Goal: Task Accomplishment & Management: Complete application form

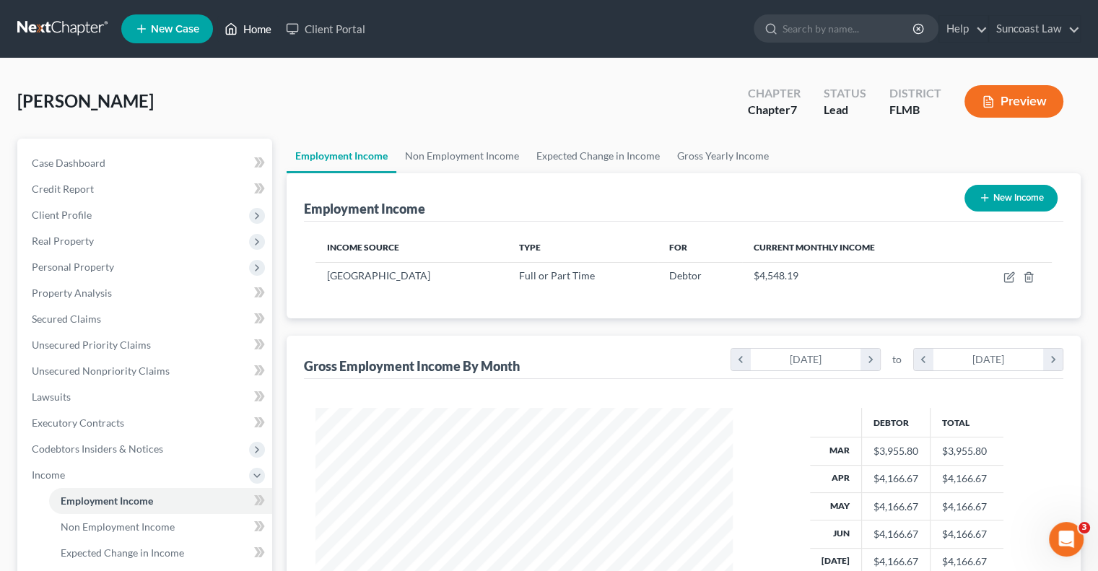
drag, startPoint x: 0, startPoint y: 0, endPoint x: 308, endPoint y: 68, distance: 315.7
click at [265, 30] on link "Home" at bounding box center [247, 29] width 61 height 26
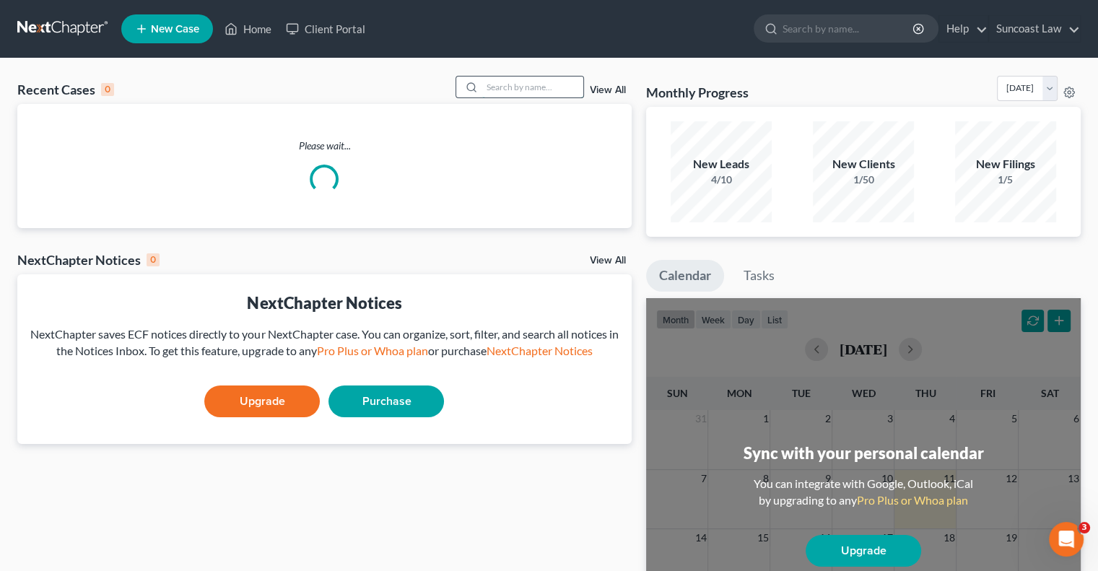
click at [560, 87] on input "search" at bounding box center [532, 87] width 101 height 21
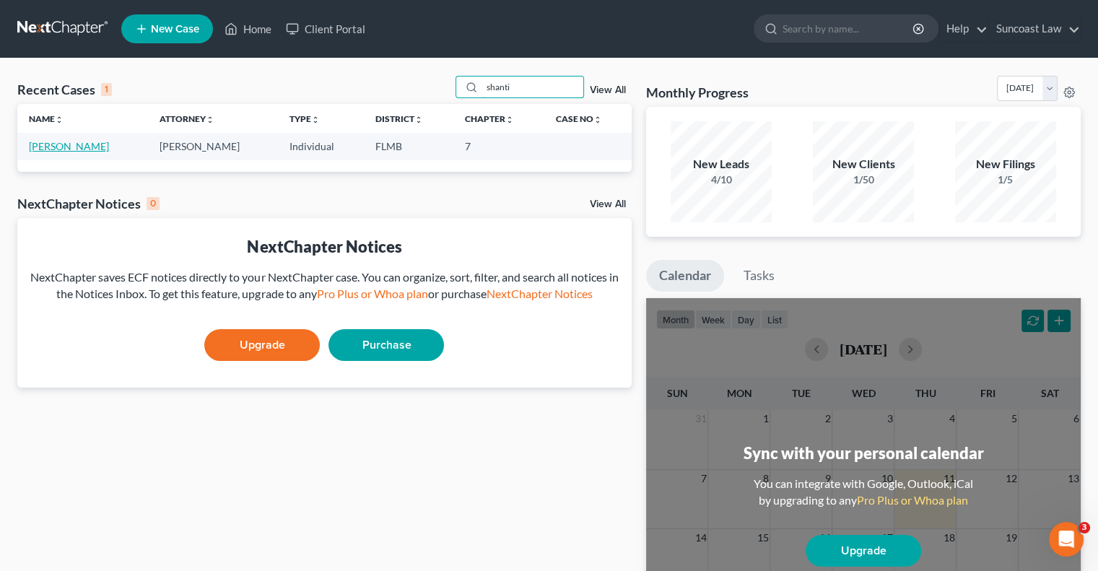
type input "shanti"
click at [69, 144] on link "[PERSON_NAME]" at bounding box center [69, 146] width 80 height 12
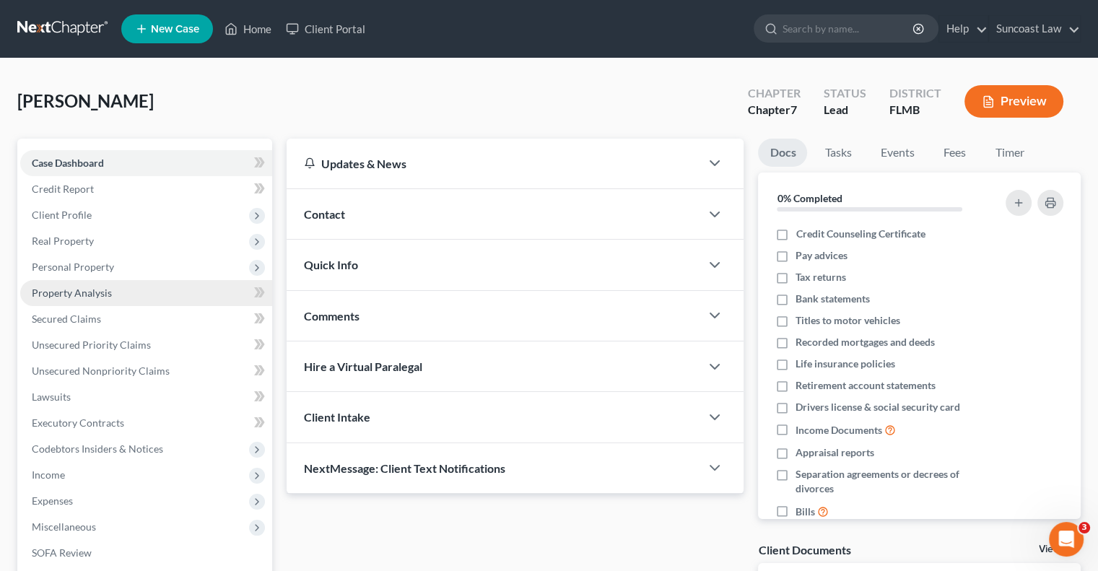
click at [90, 291] on span "Property Analysis" at bounding box center [72, 293] width 80 height 12
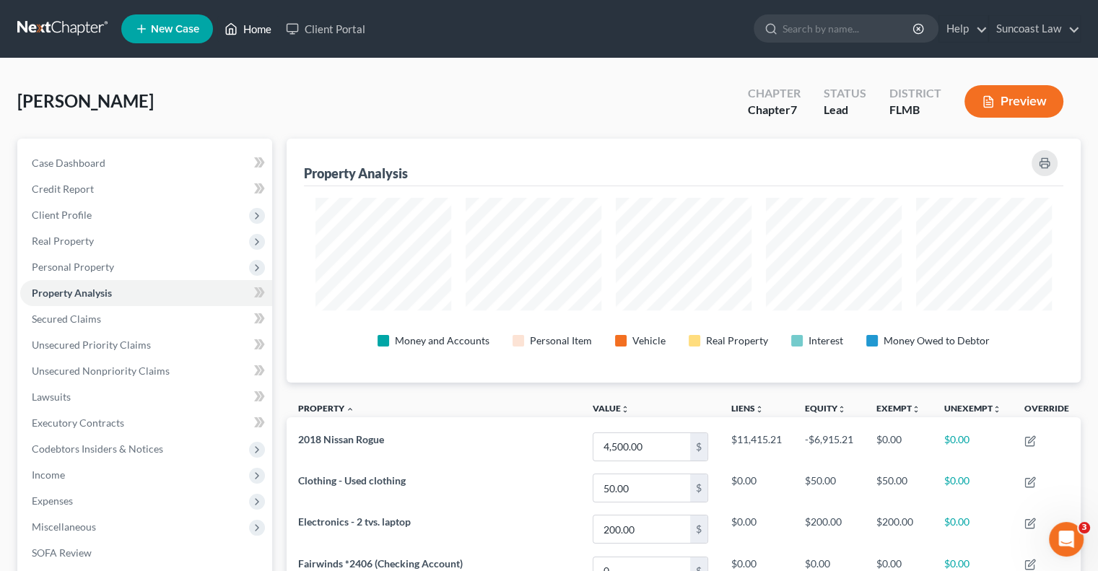
drag, startPoint x: 266, startPoint y: 25, endPoint x: 368, endPoint y: 66, distance: 109.5
click at [266, 26] on link "Home" at bounding box center [247, 29] width 61 height 26
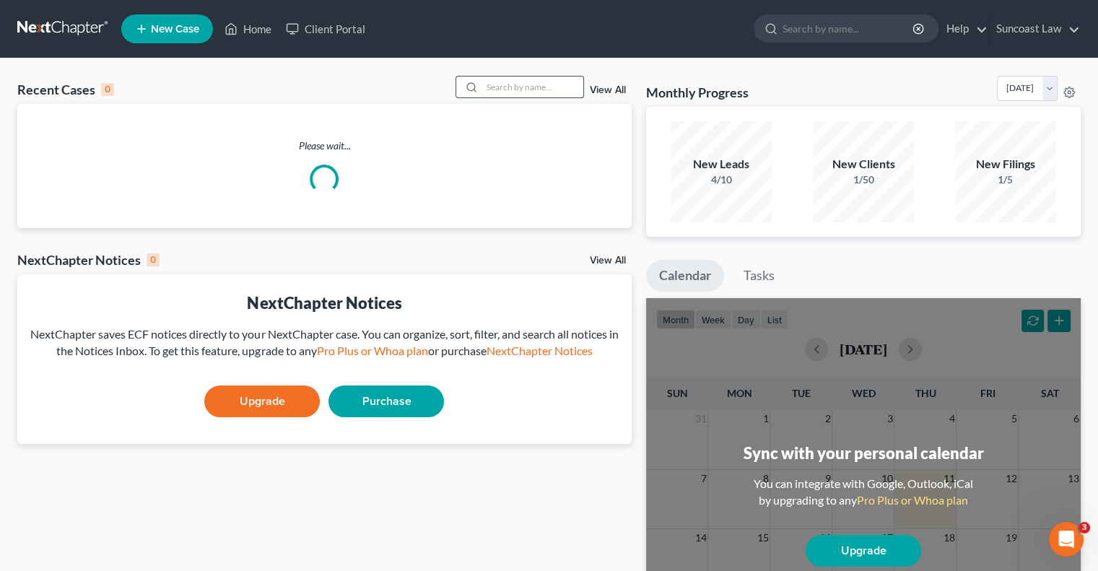
click at [537, 92] on input "search" at bounding box center [532, 87] width 101 height 21
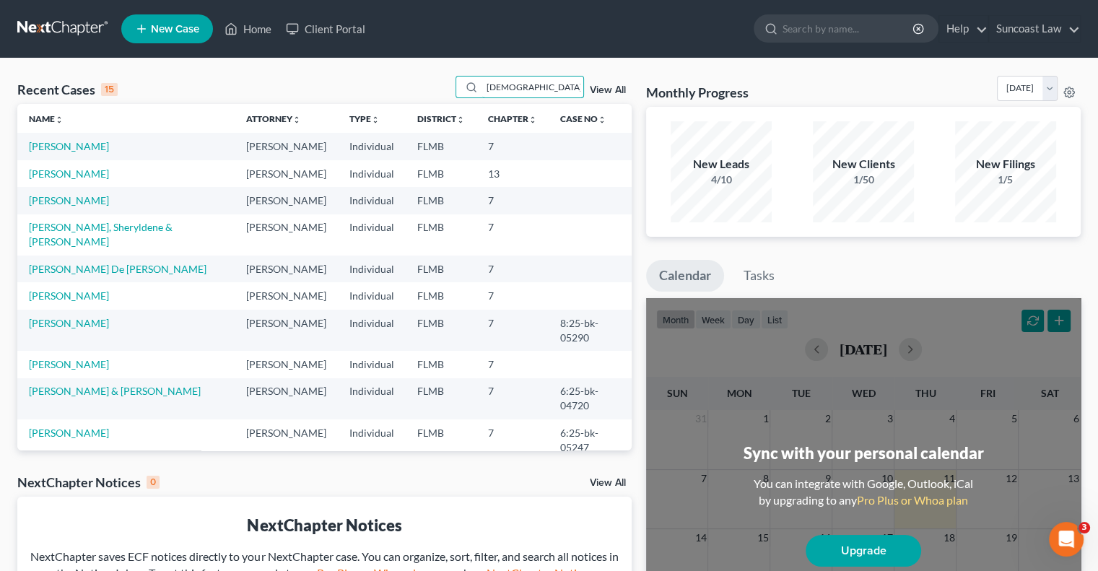
type input "[DEMOGRAPHIC_DATA]"
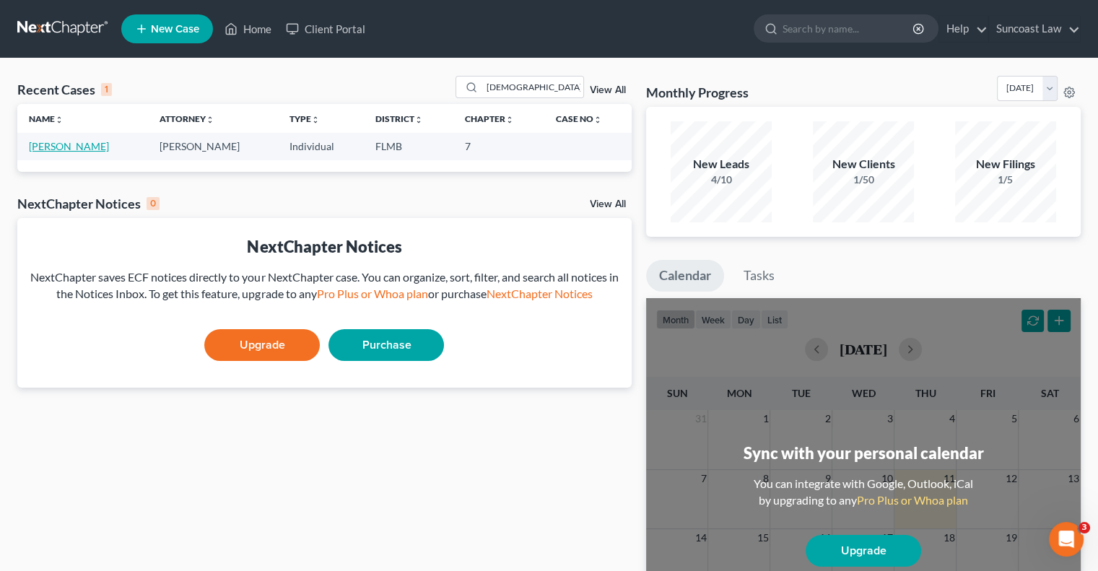
click at [84, 147] on link "[PERSON_NAME]" at bounding box center [69, 146] width 80 height 12
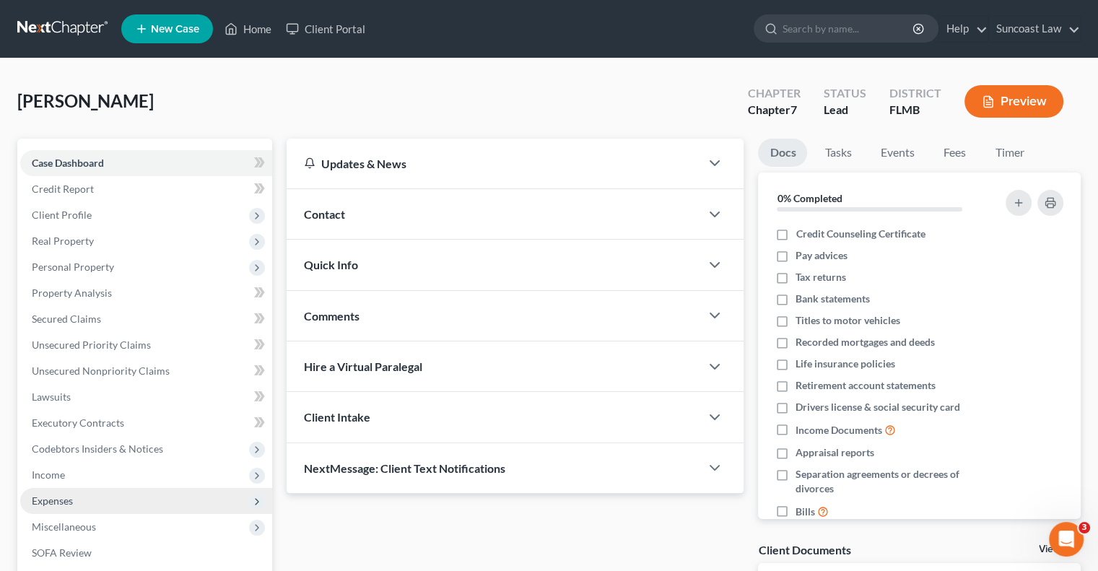
drag, startPoint x: 77, startPoint y: 478, endPoint x: 115, endPoint y: 489, distance: 39.8
click at [76, 478] on span "Income" at bounding box center [146, 475] width 252 height 26
click at [103, 496] on span "Employment Income" at bounding box center [107, 501] width 92 height 12
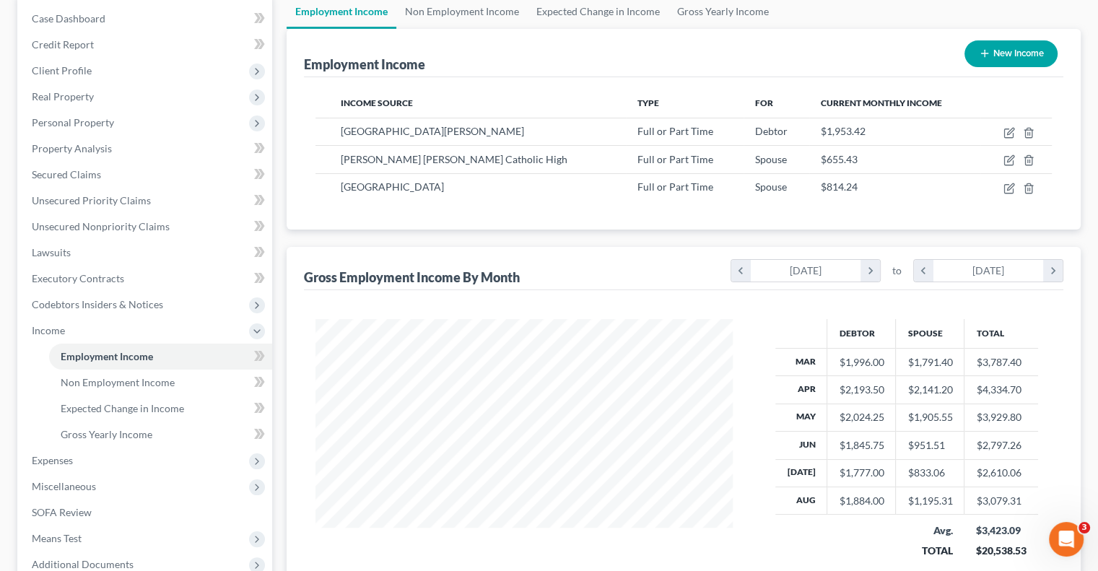
scroll to position [217, 0]
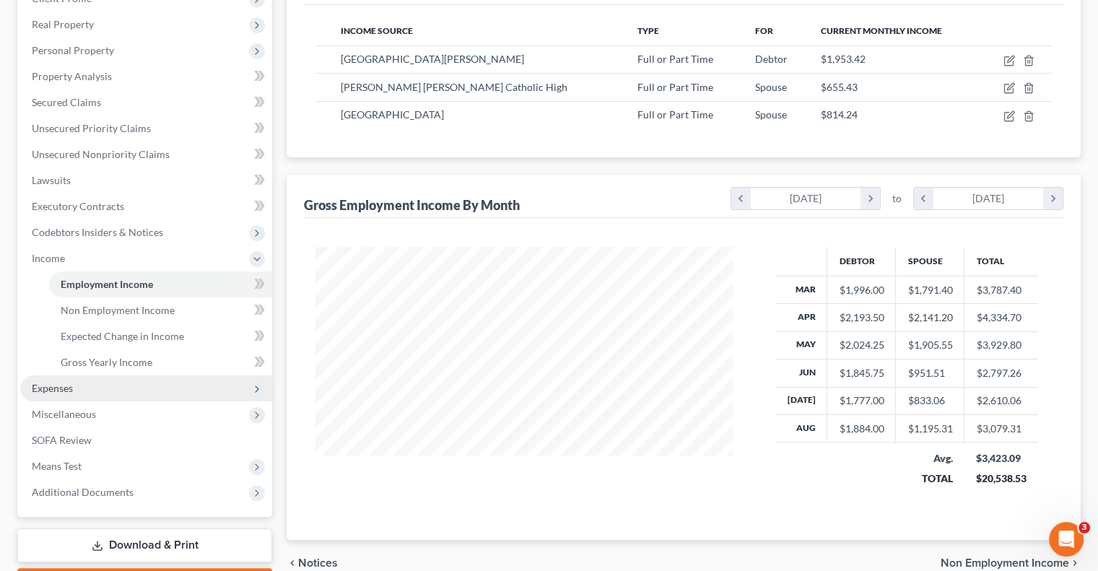
click at [79, 384] on span "Expenses" at bounding box center [146, 388] width 252 height 26
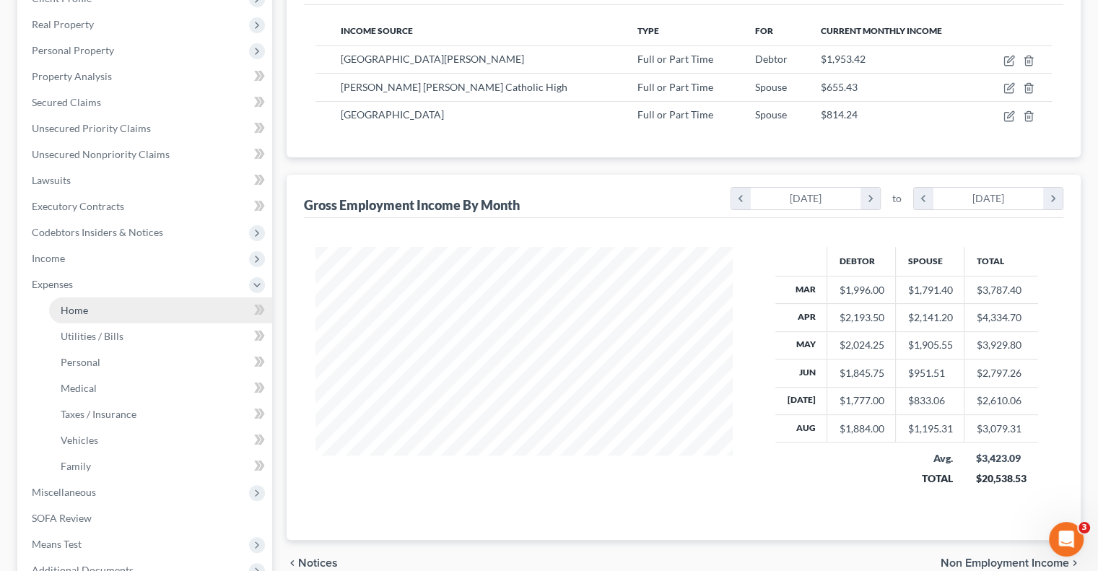
click at [100, 314] on link "Home" at bounding box center [160, 310] width 223 height 26
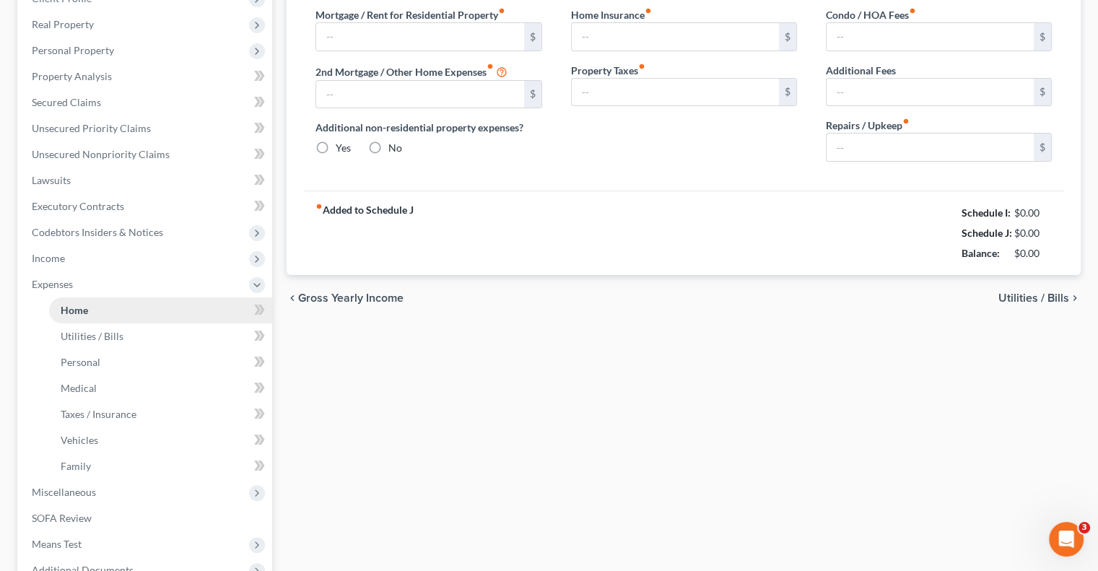
type input "1,650.00"
type input "0.00"
radio input "true"
type input "0.00"
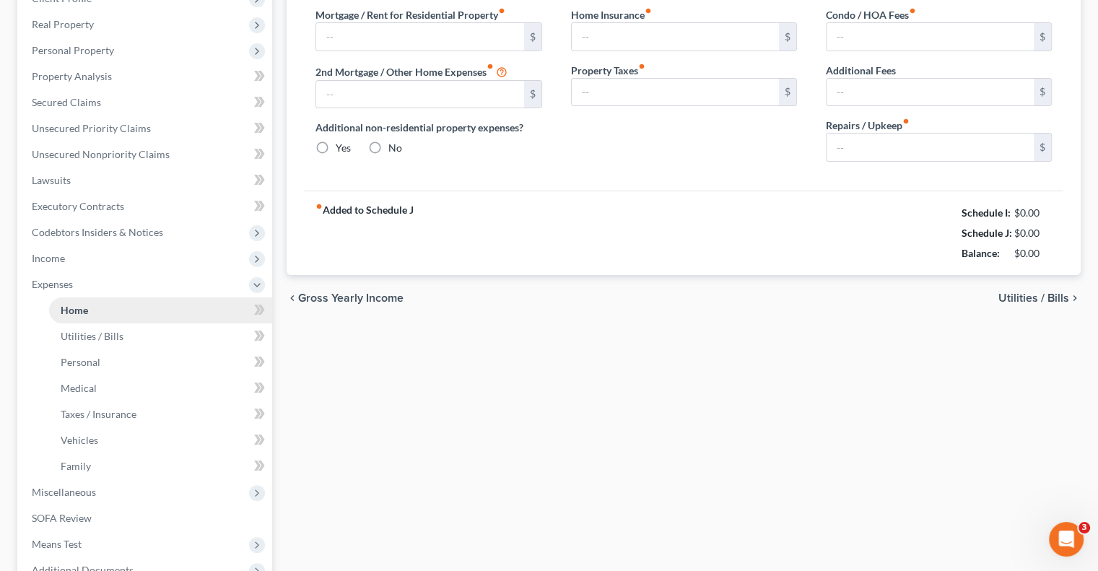
type input "0.00"
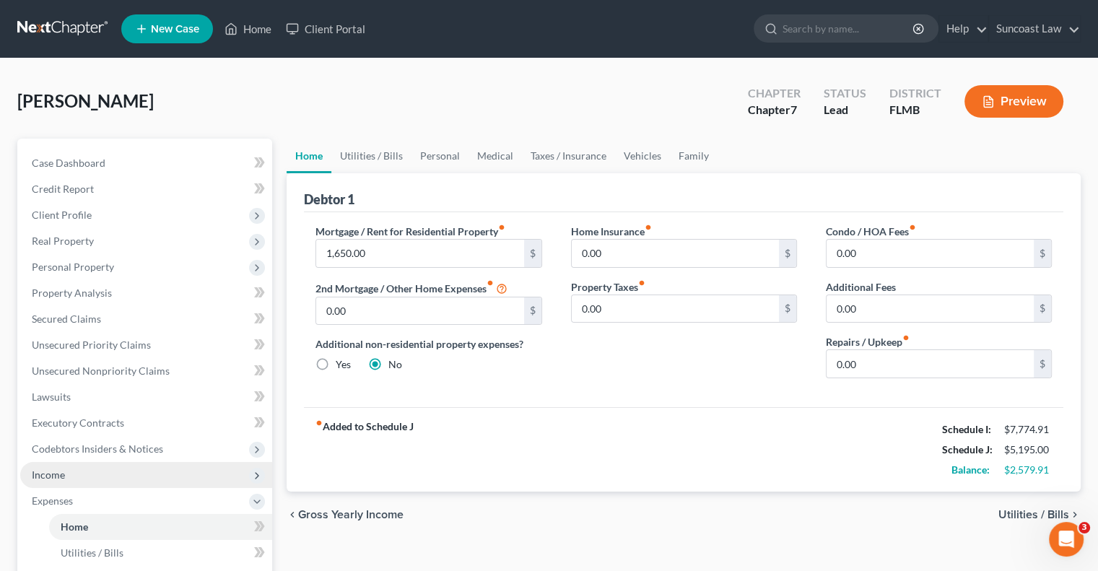
click at [100, 475] on span "Income" at bounding box center [146, 475] width 252 height 26
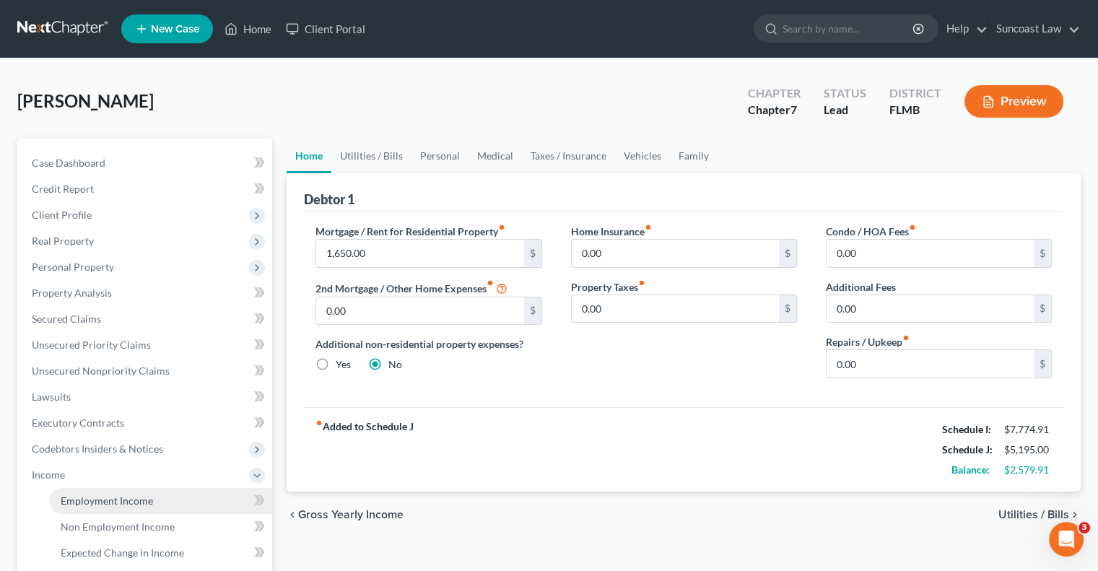
drag, startPoint x: 153, startPoint y: 503, endPoint x: 168, endPoint y: 502, distance: 14.5
click at [152, 503] on link "Employment Income" at bounding box center [160, 501] width 223 height 26
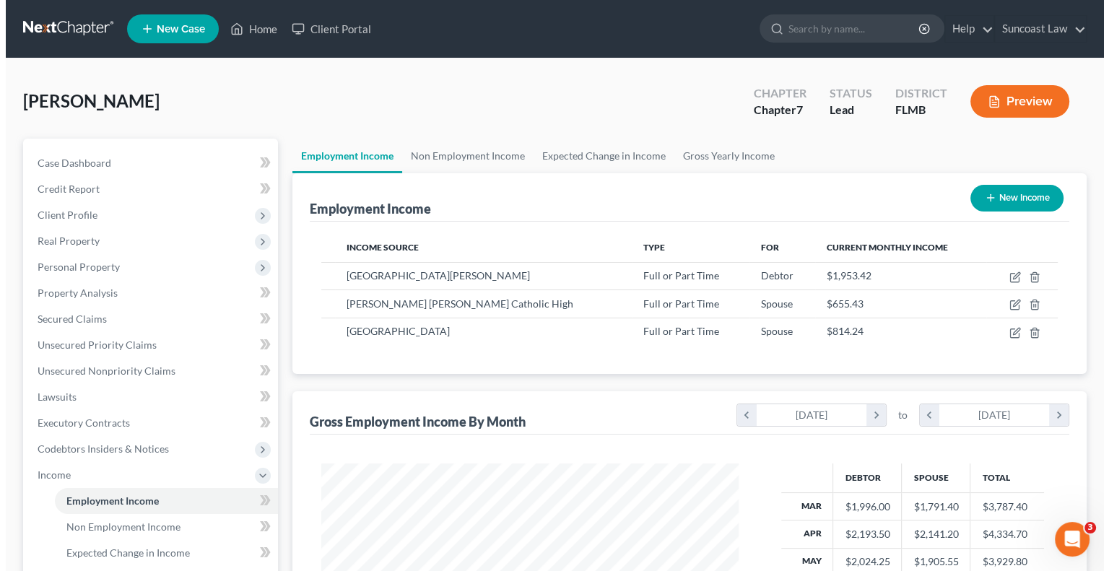
scroll to position [257, 446]
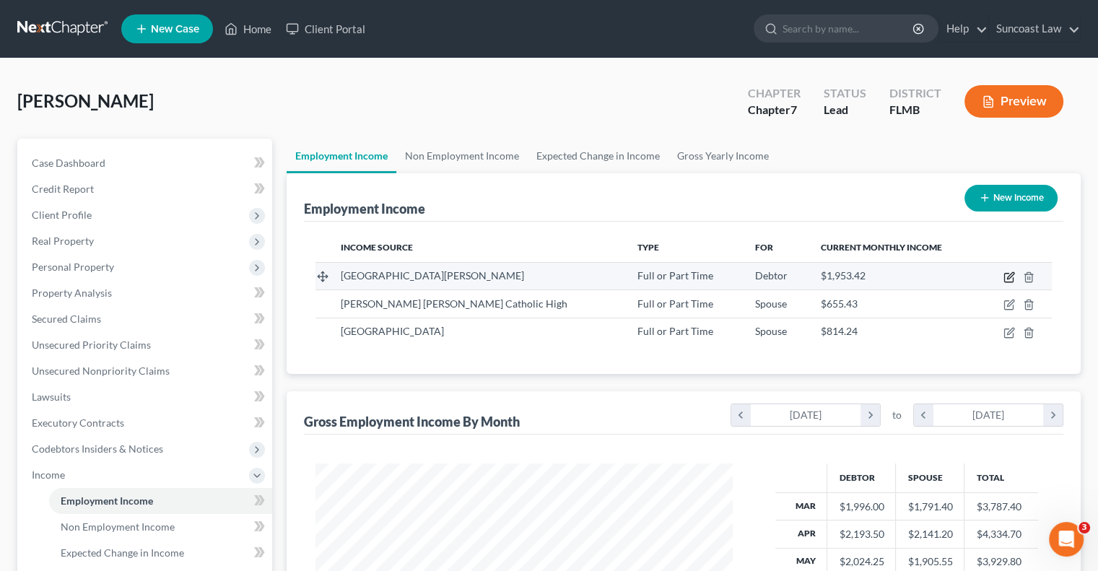
click at [1008, 279] on icon "button" at bounding box center [1010, 277] width 12 height 12
select select "0"
select select "9"
select select "1"
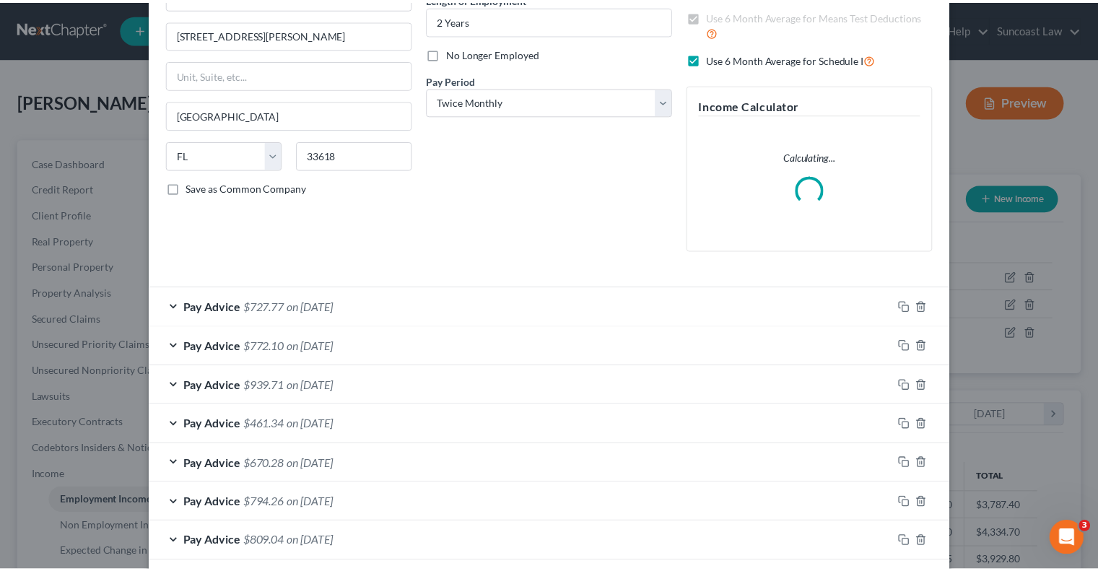
scroll to position [0, 0]
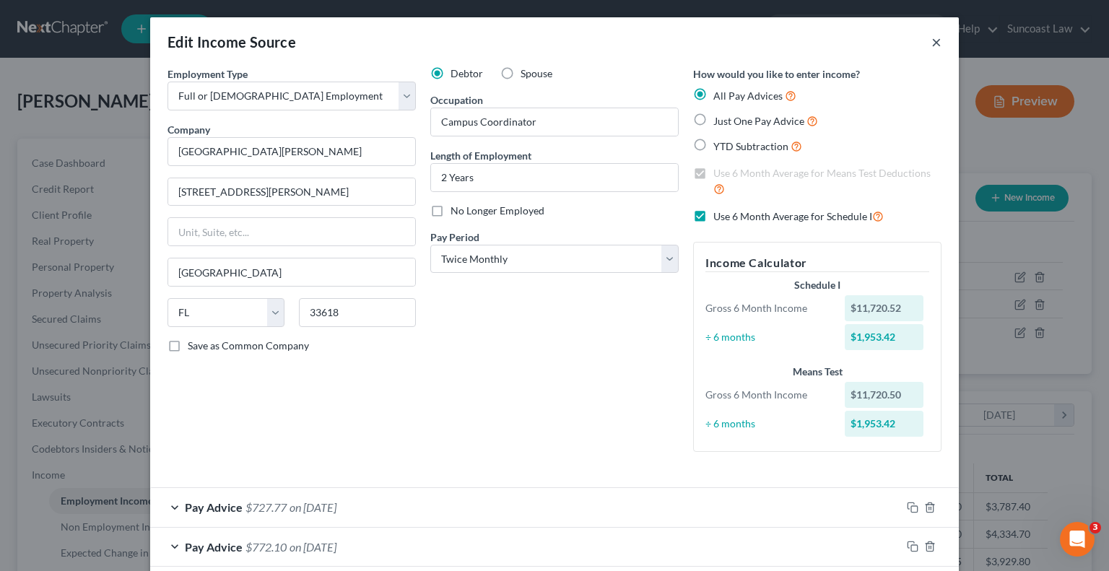
click at [931, 42] on button "×" at bounding box center [936, 41] width 10 height 17
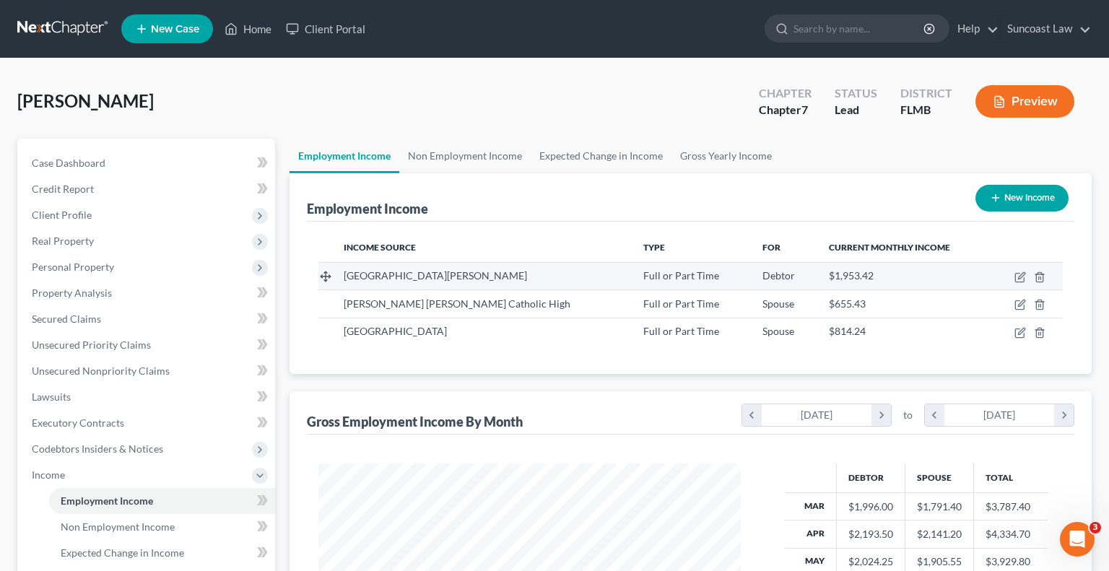
scroll to position [721786, 721597]
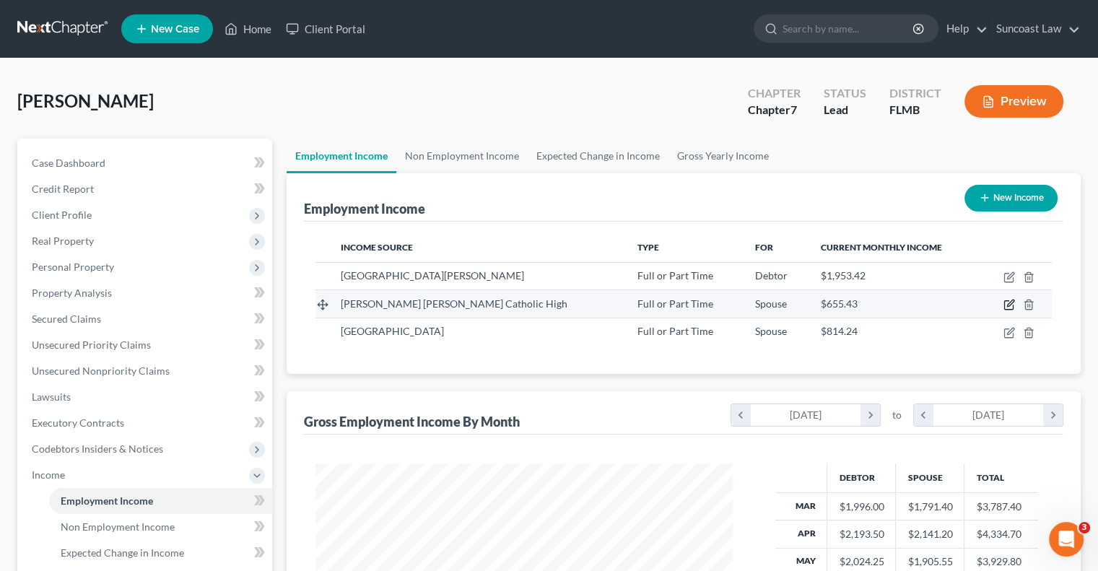
click at [1007, 305] on icon "button" at bounding box center [1010, 303] width 6 height 6
select select "0"
select select "9"
select select "2"
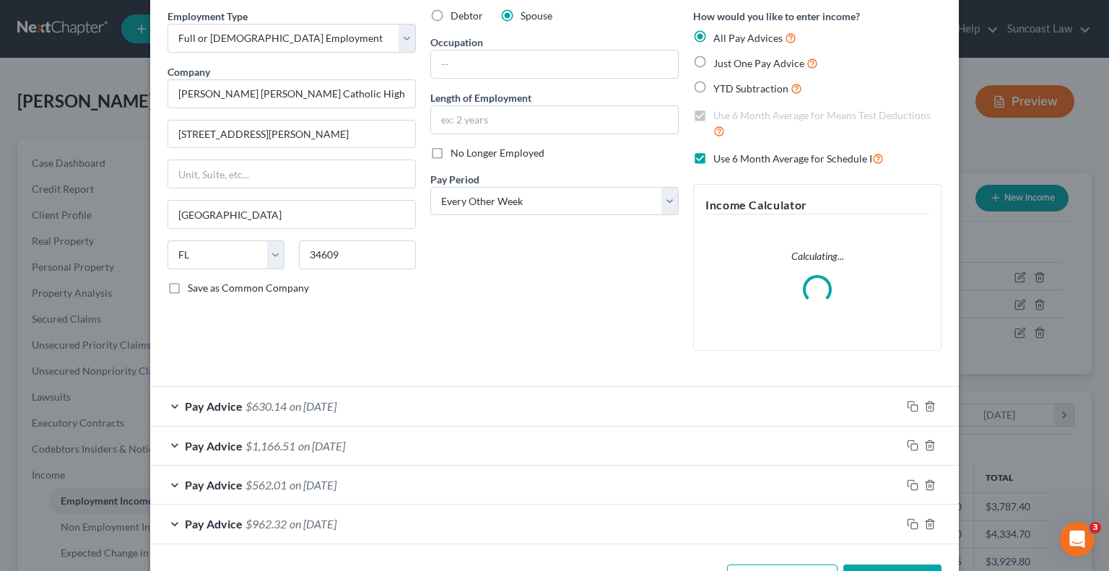
scroll to position [0, 0]
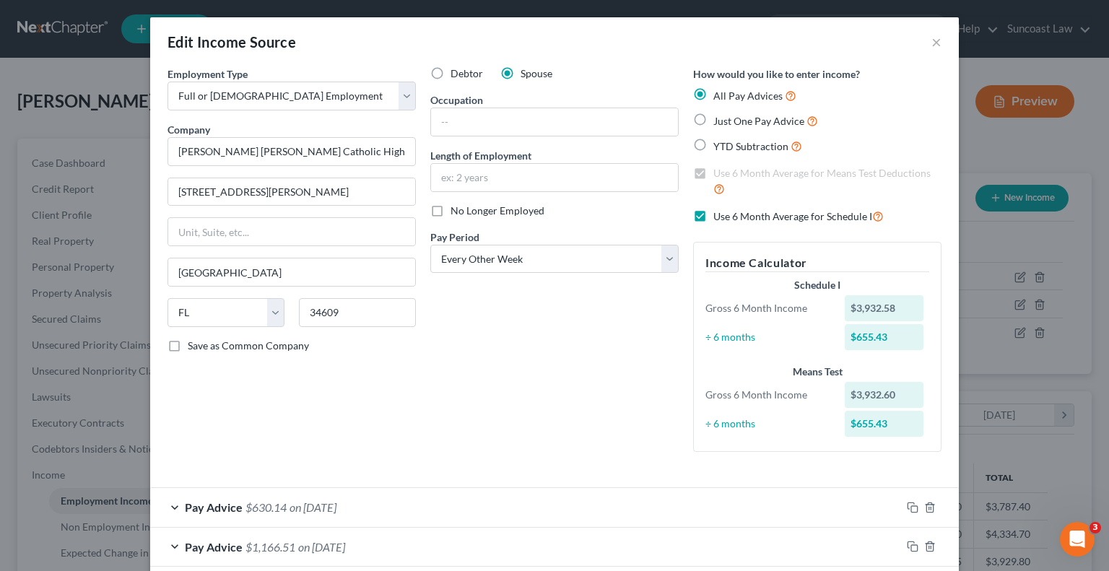
click at [713, 216] on label "Use 6 Month Average for Schedule I" at bounding box center [798, 216] width 170 height 17
click at [719, 216] on input "Use 6 Month Average for Schedule I" at bounding box center [723, 212] width 9 height 9
checkbox input "false"
click at [713, 171] on label "Use 6 Month Average for Means Test Deductions" at bounding box center [827, 181] width 228 height 31
click at [719, 171] on input "Use 6 Month Average for Means Test Deductions" at bounding box center [723, 170] width 9 height 9
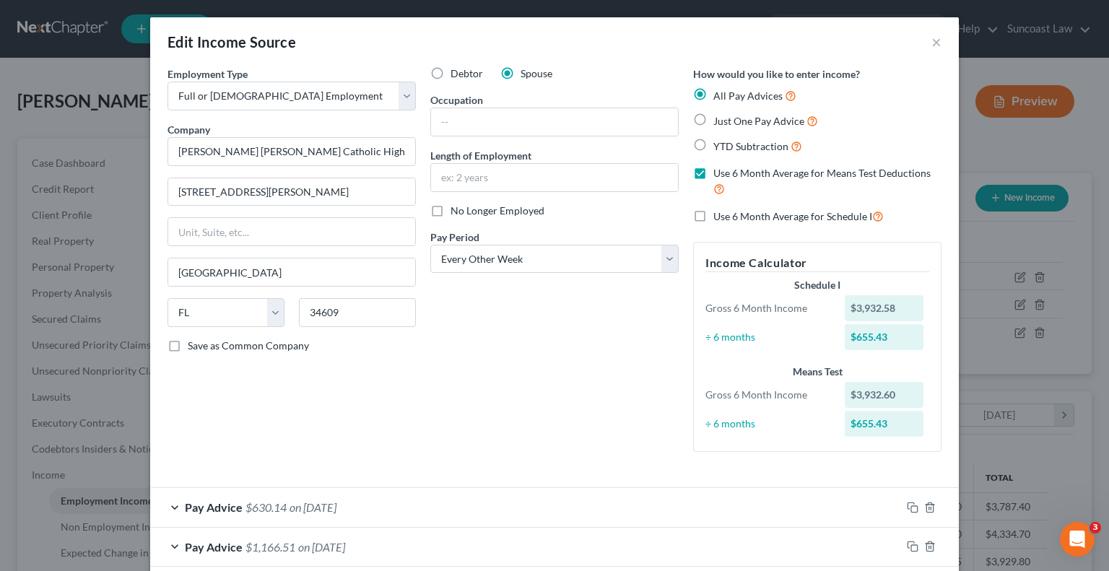
checkbox input "false"
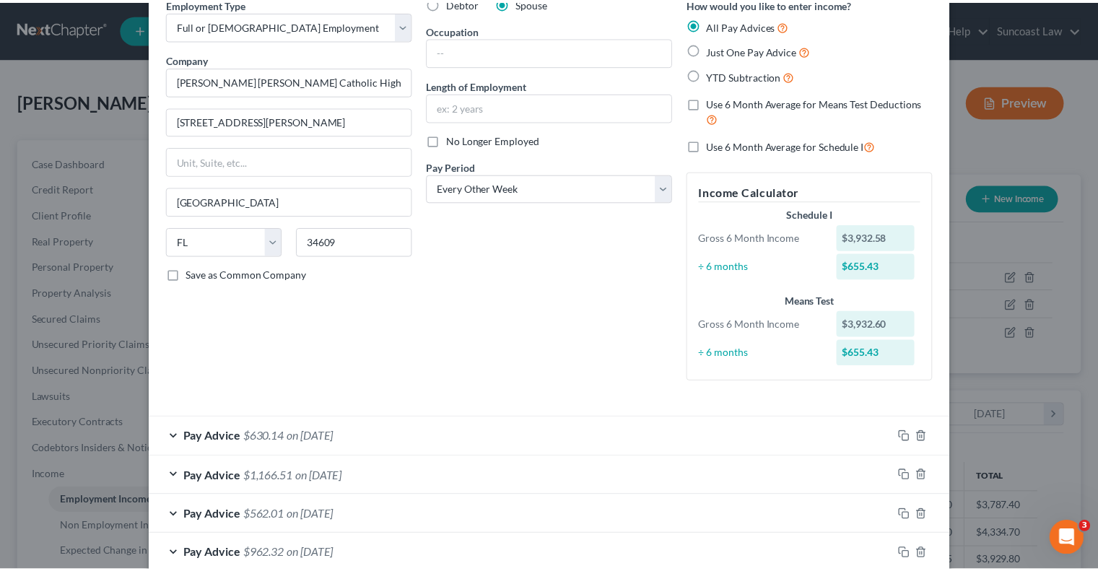
scroll to position [152, 0]
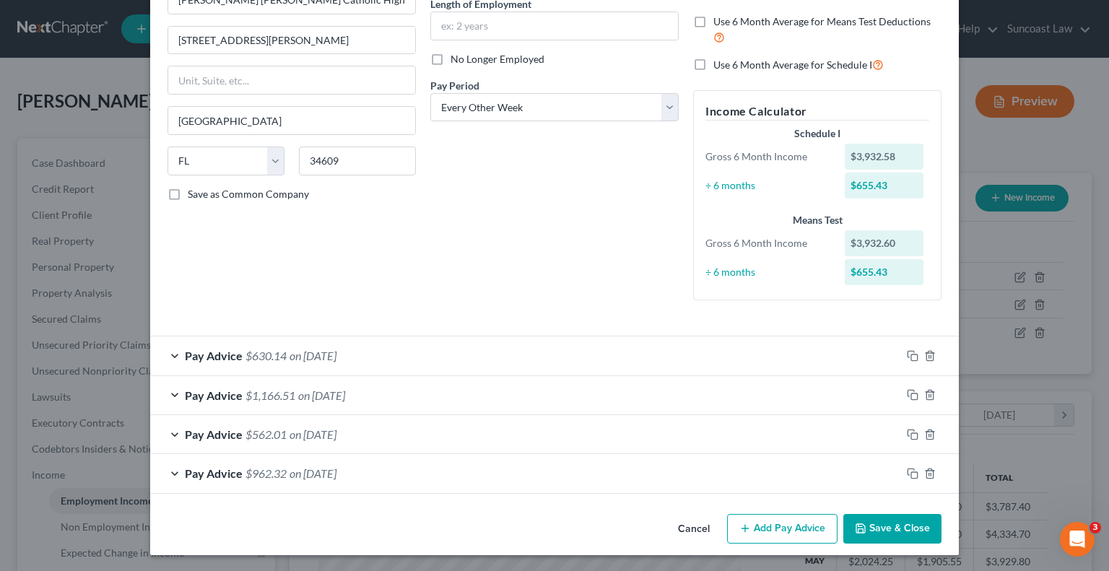
click at [905, 529] on button "Save & Close" at bounding box center [892, 529] width 98 height 30
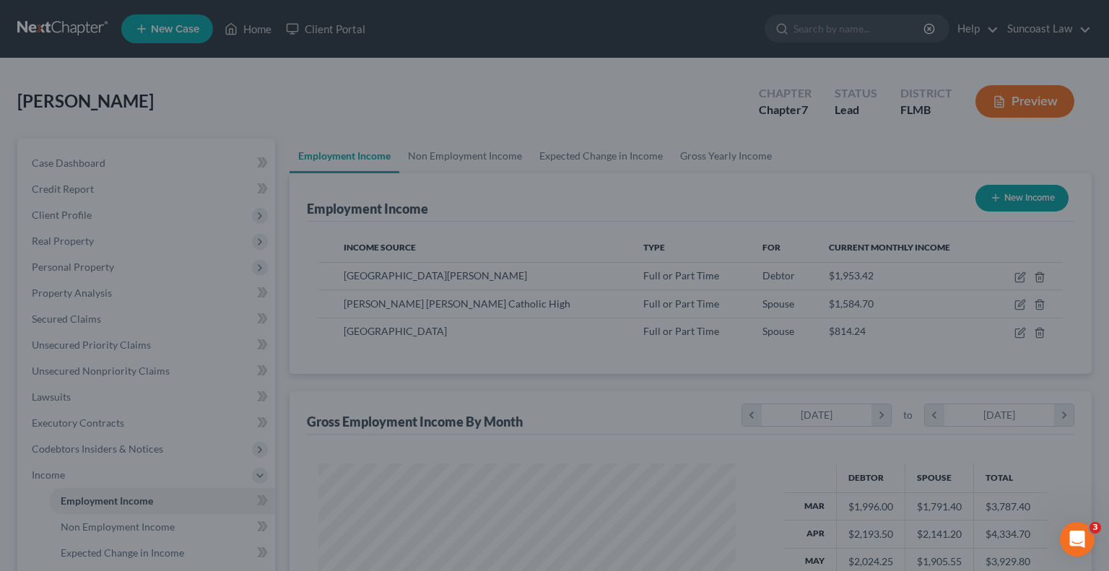
scroll to position [721786, 721597]
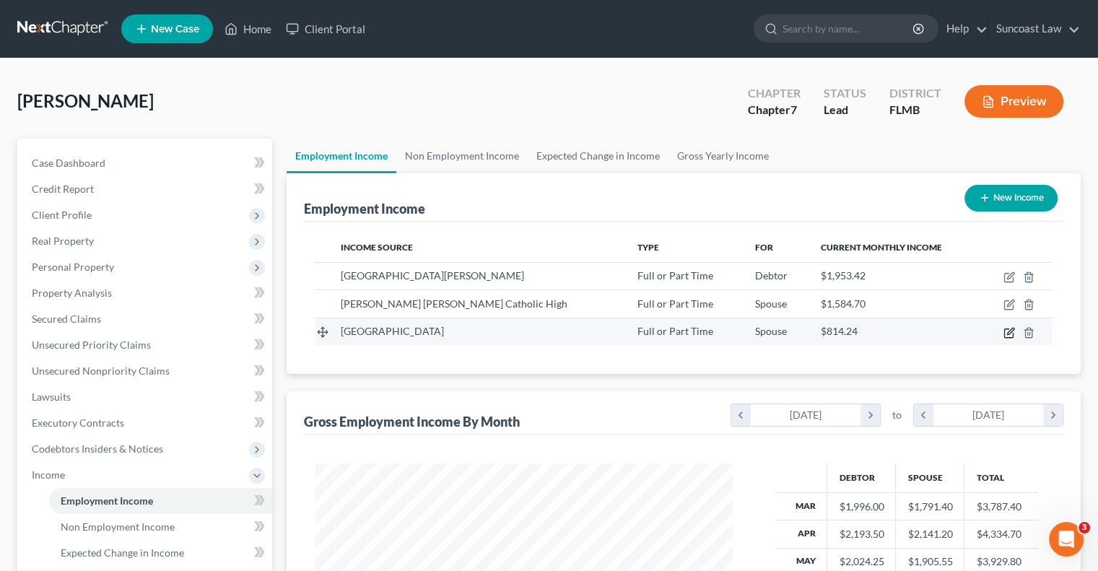
click at [1012, 331] on icon "button" at bounding box center [1010, 333] width 12 height 12
select select "0"
select select "9"
select select "2"
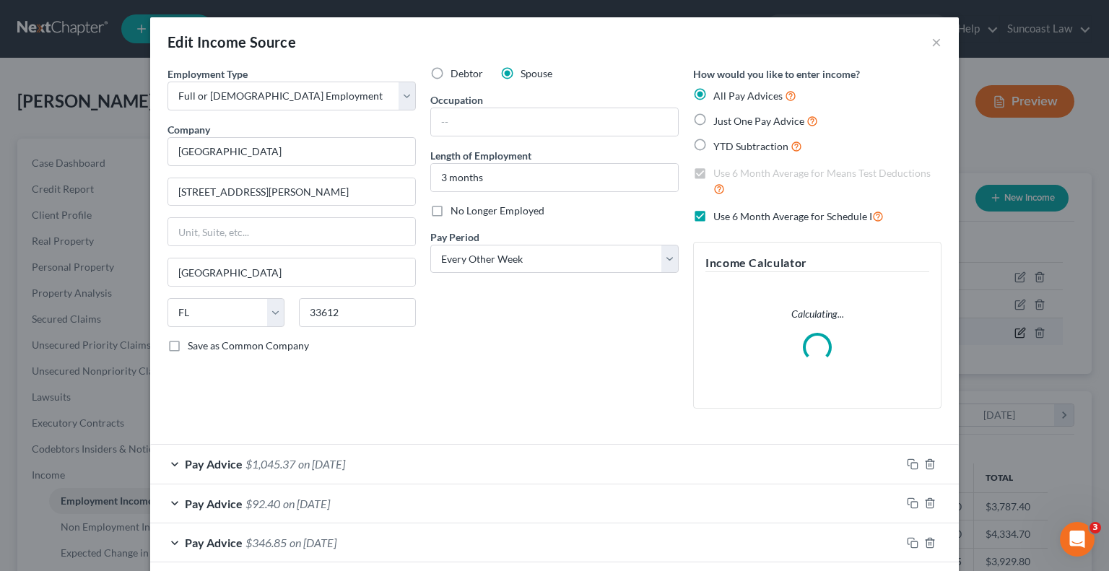
scroll to position [257, 451]
click at [713, 217] on label "Use 6 Month Average for Schedule I" at bounding box center [798, 216] width 170 height 17
click at [719, 217] on input "Use 6 Month Average for Schedule I" at bounding box center [723, 212] width 9 height 9
checkbox input "false"
click at [713, 174] on label "Use 6 Month Average for Means Test Deductions" at bounding box center [827, 181] width 228 height 31
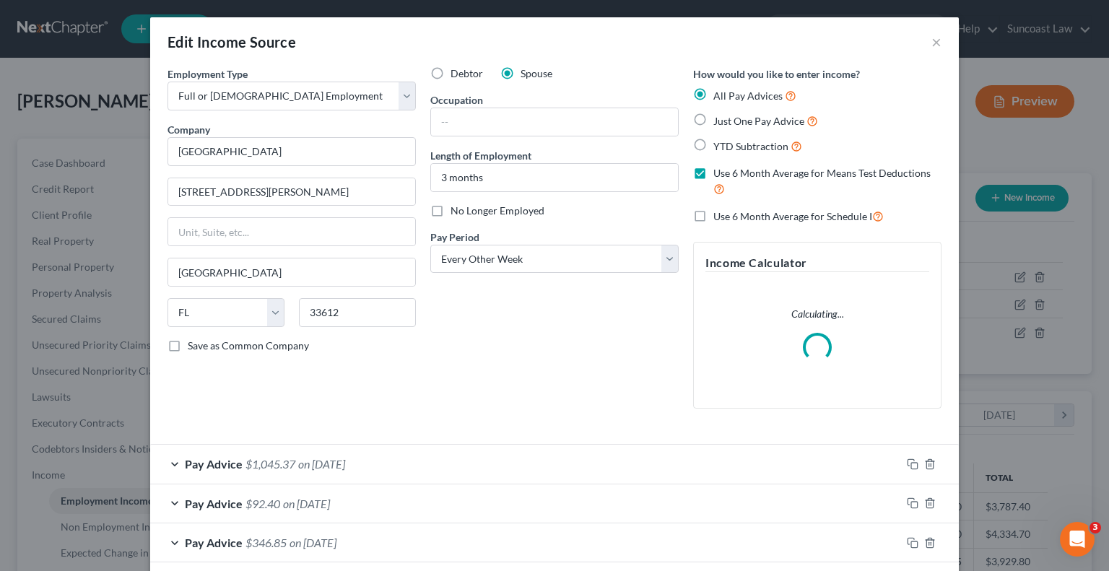
click at [719, 174] on input "Use 6 Month Average for Means Test Deductions" at bounding box center [723, 170] width 9 height 9
checkbox input "false"
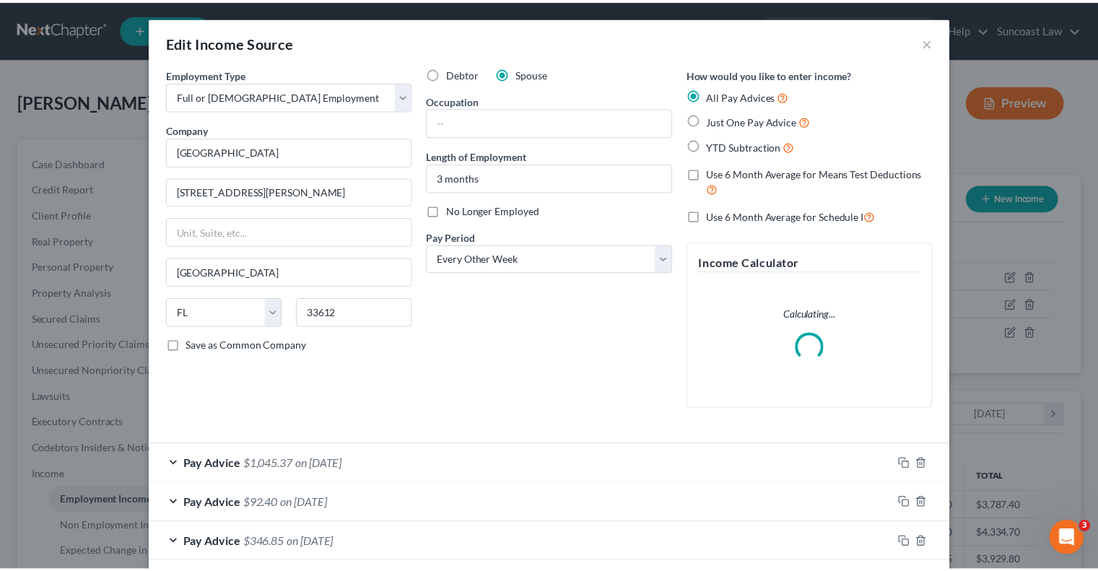
scroll to position [225, 0]
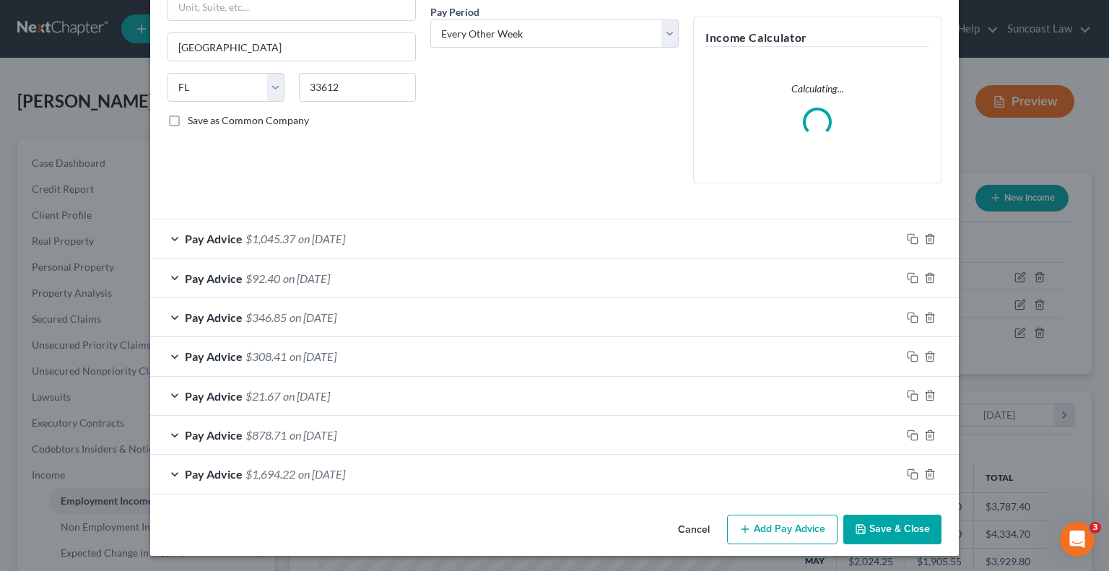
click at [892, 525] on button "Save & Close" at bounding box center [892, 530] width 98 height 30
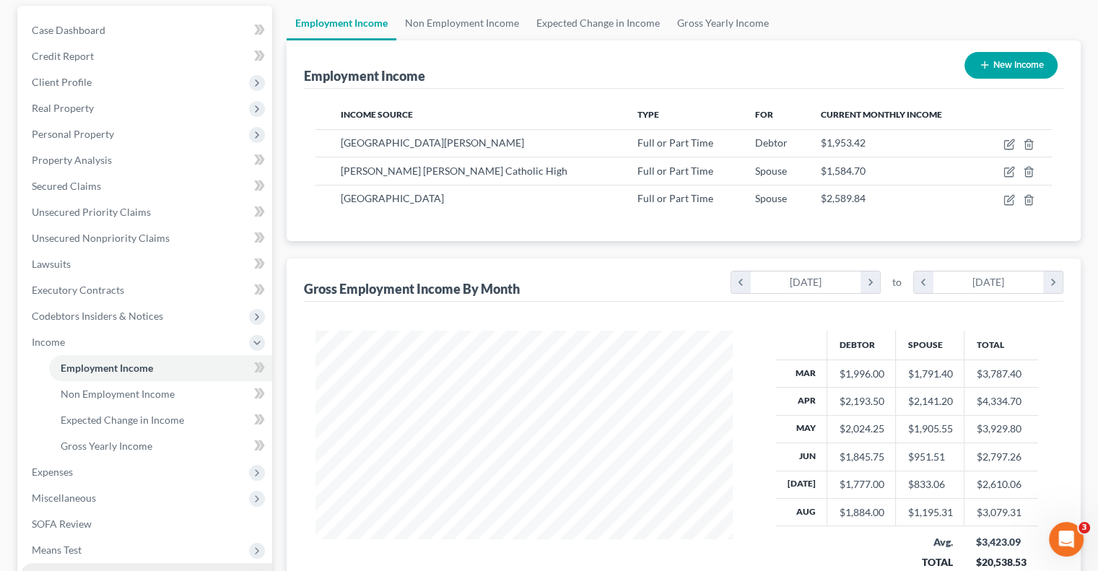
scroll to position [289, 0]
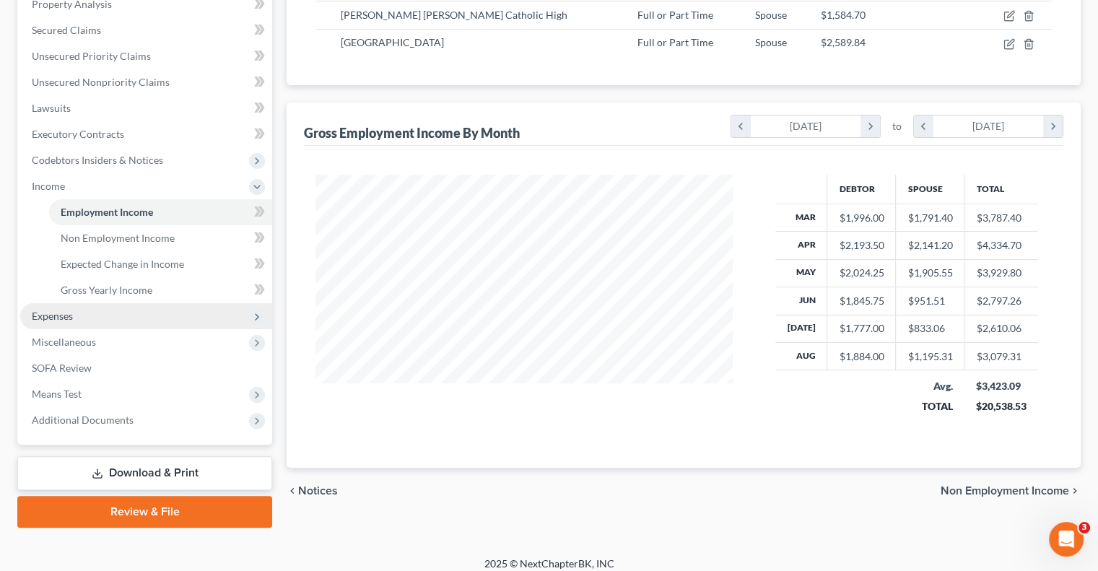
click at [75, 312] on span "Expenses" at bounding box center [146, 316] width 252 height 26
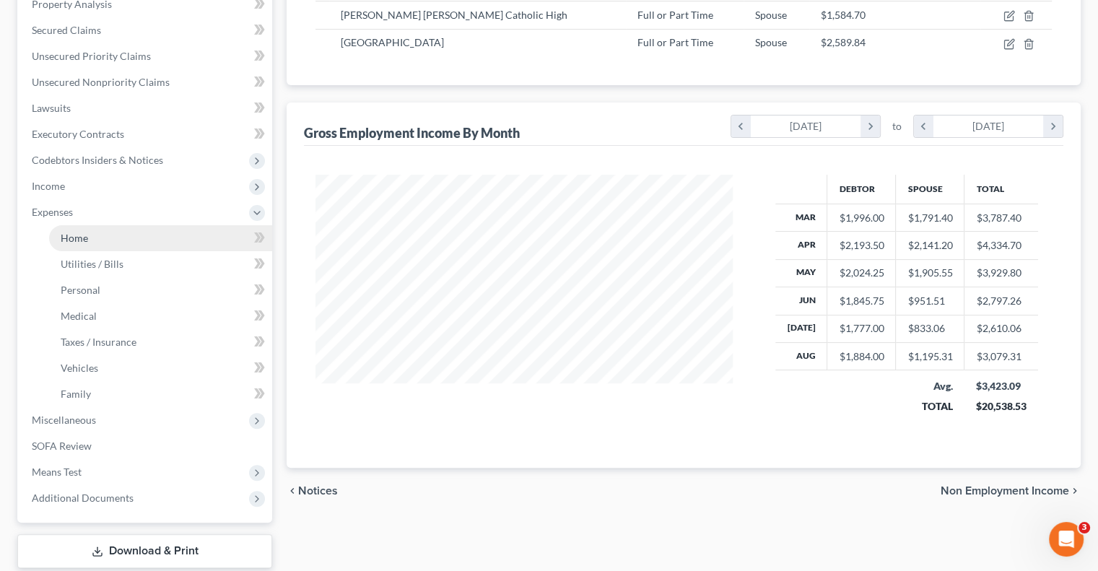
click at [90, 235] on link "Home" at bounding box center [160, 238] width 223 height 26
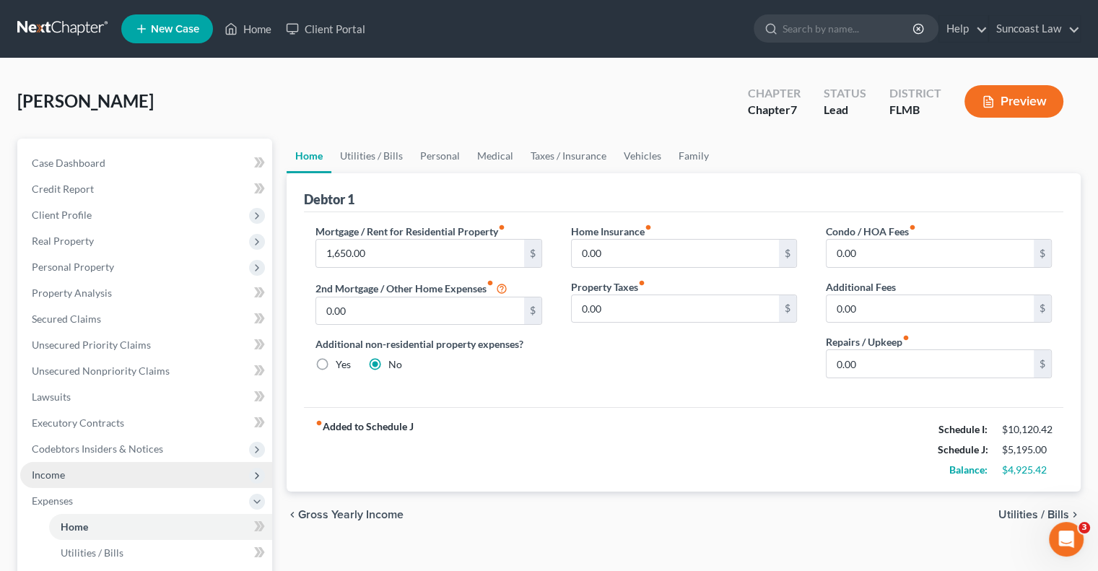
click at [71, 479] on span "Income" at bounding box center [146, 475] width 252 height 26
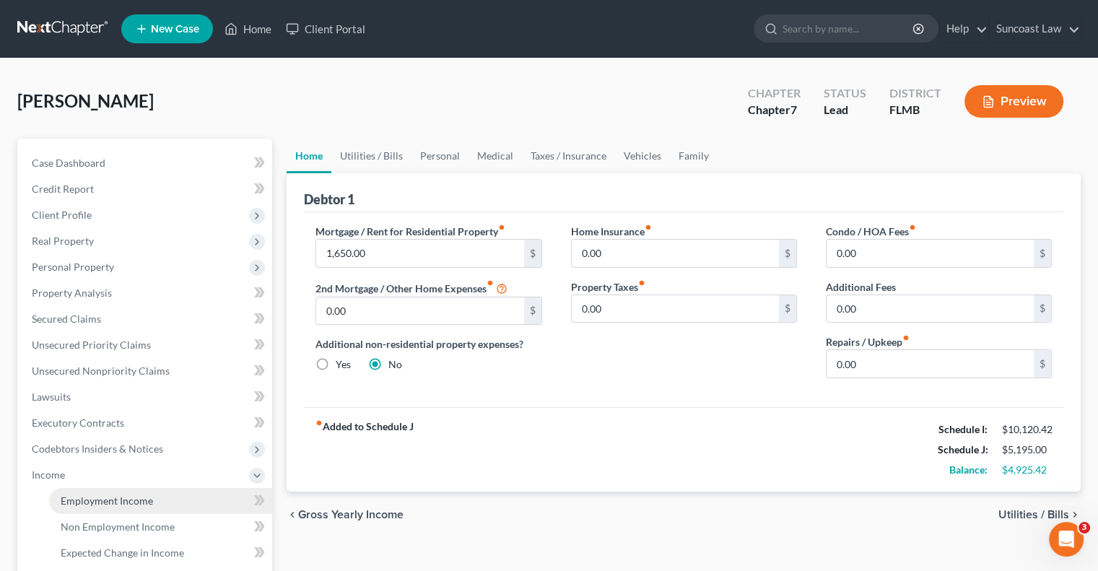
click at [113, 499] on span "Employment Income" at bounding box center [107, 501] width 92 height 12
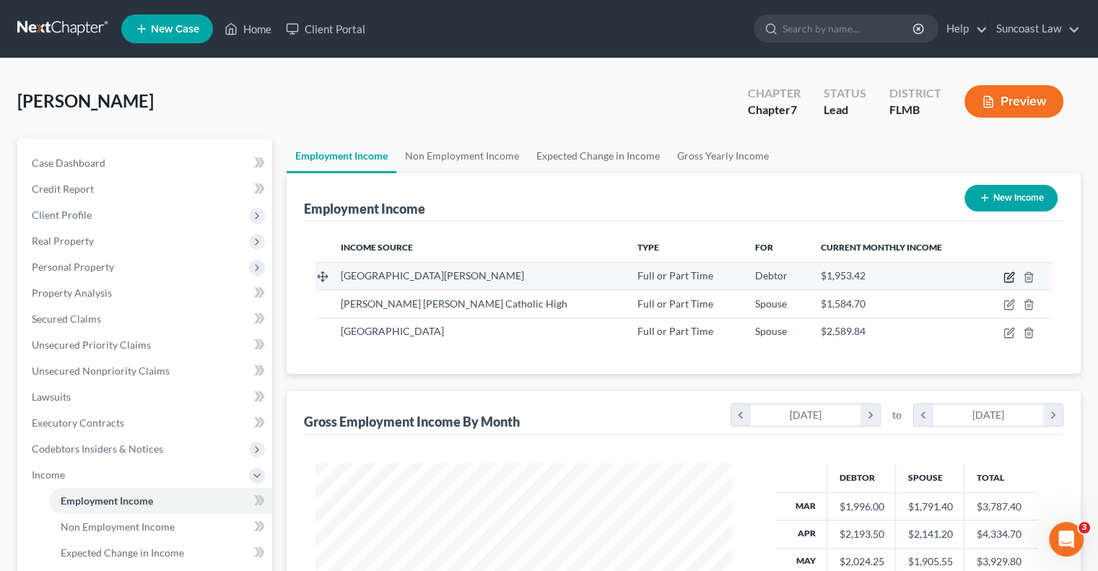
click at [1007, 274] on icon "button" at bounding box center [1010, 277] width 12 height 12
select select "0"
select select "9"
select select "1"
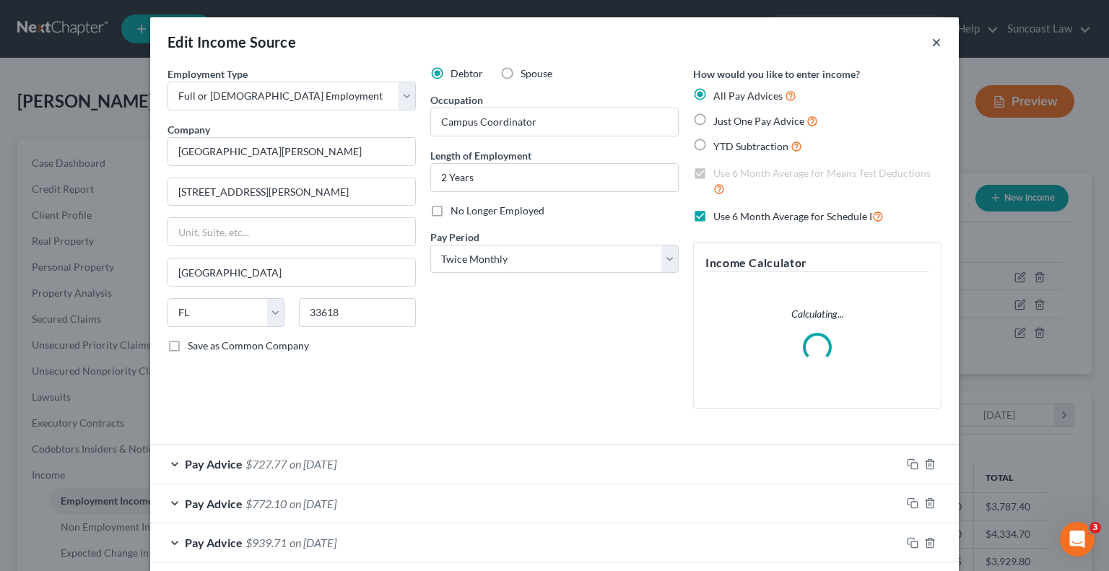
click at [931, 43] on button "×" at bounding box center [936, 41] width 10 height 17
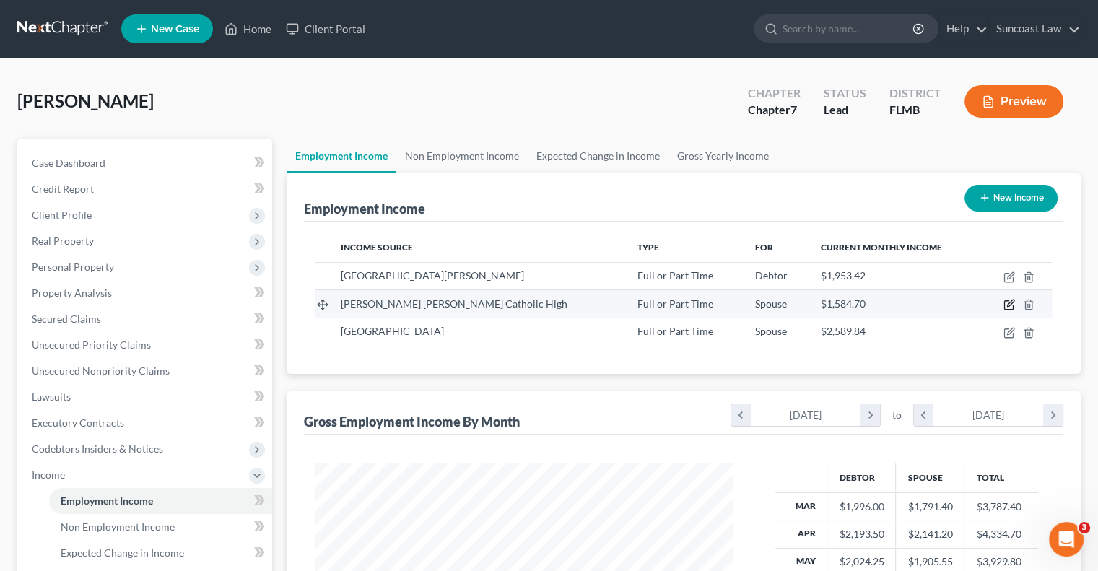
click at [1005, 300] on icon "button" at bounding box center [1010, 305] width 12 height 12
select select "0"
select select "9"
select select "2"
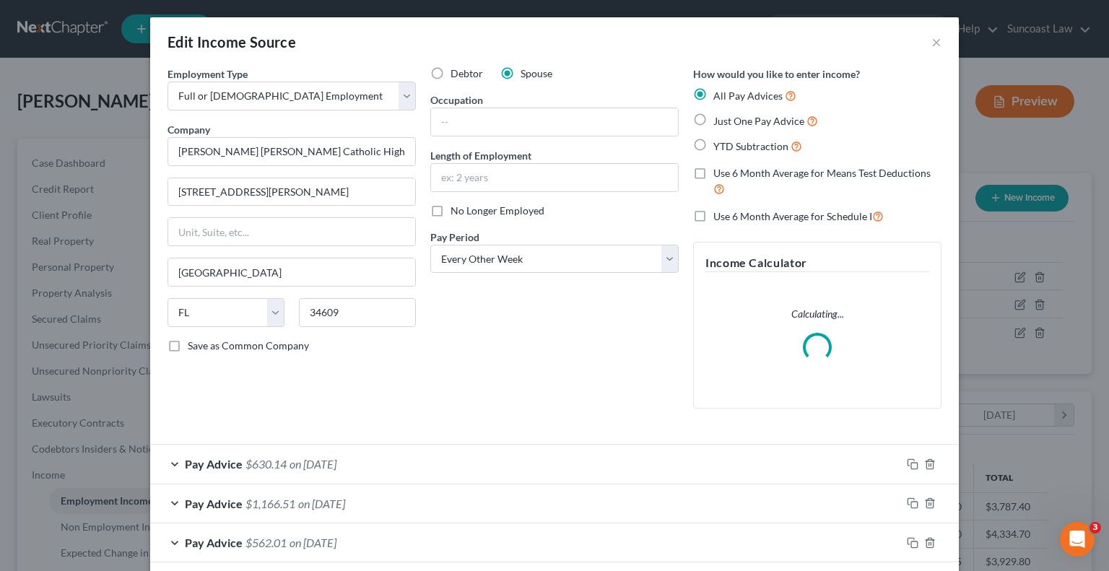
click at [713, 170] on label "Use 6 Month Average for Means Test Deductions" at bounding box center [827, 181] width 228 height 31
click at [719, 170] on input "Use 6 Month Average for Means Test Deductions" at bounding box center [723, 170] width 9 height 9
checkbox input "true"
click at [713, 216] on label "Use 6 Month Average for Schedule I" at bounding box center [798, 216] width 170 height 17
click at [719, 216] on input "Use 6 Month Average for Schedule I" at bounding box center [723, 212] width 9 height 9
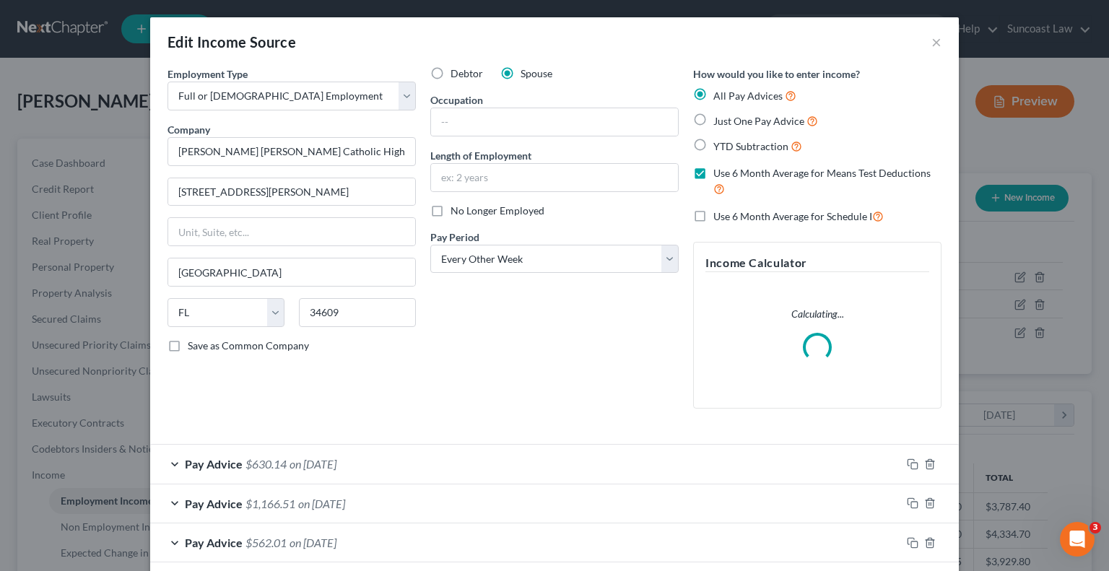
checkbox input "true"
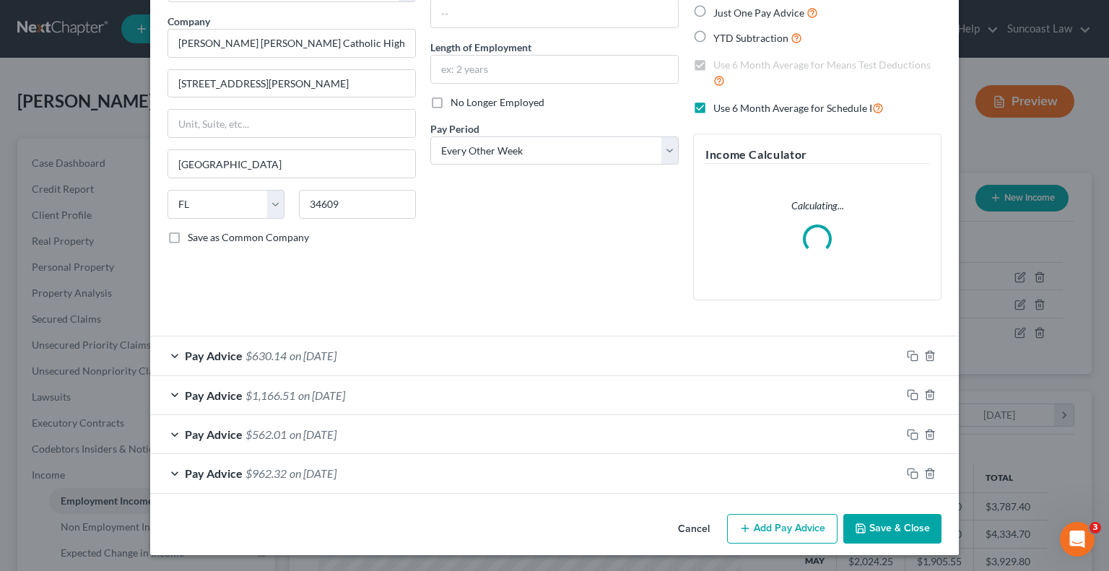
click at [898, 533] on button "Save & Close" at bounding box center [892, 529] width 98 height 30
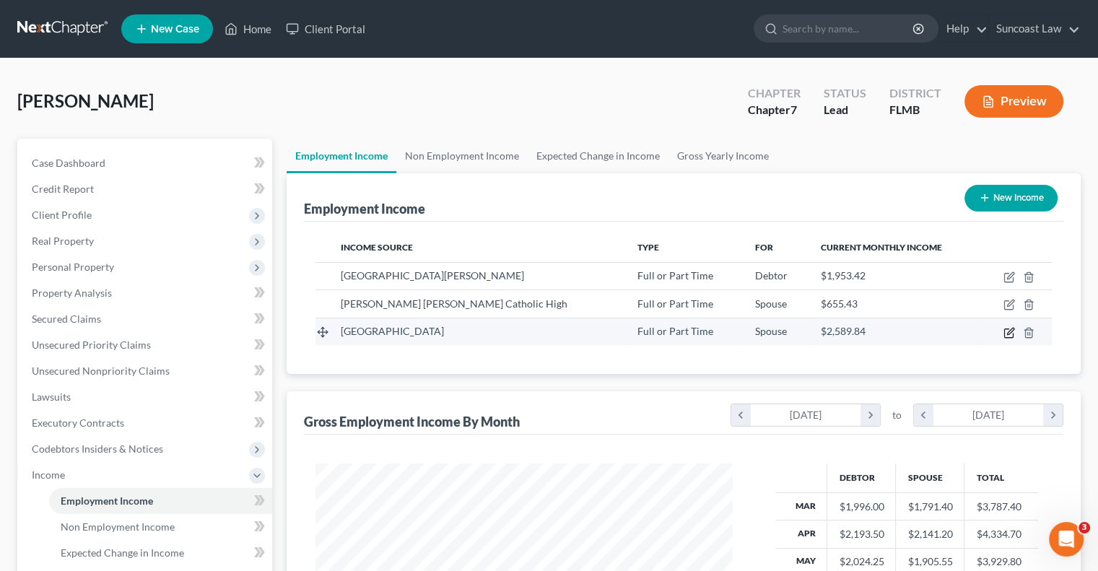
click at [1008, 331] on icon "button" at bounding box center [1010, 331] width 6 height 6
select select "0"
select select "9"
select select "2"
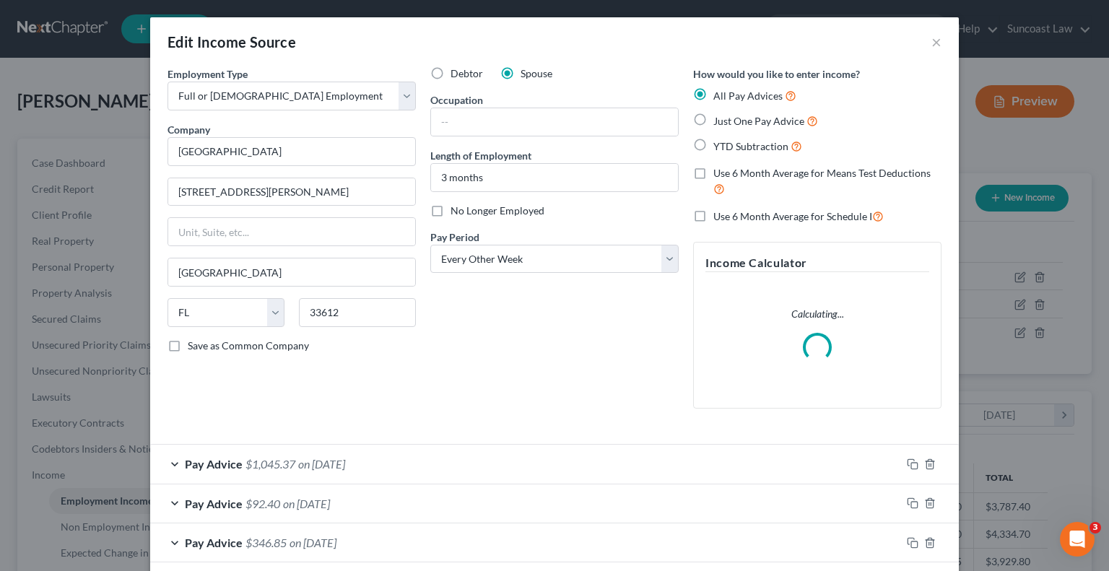
drag, startPoint x: 693, startPoint y: 170, endPoint x: 693, endPoint y: 222, distance: 51.3
click at [713, 172] on label "Use 6 Month Average for Means Test Deductions" at bounding box center [827, 181] width 228 height 31
click at [719, 172] on input "Use 6 Month Average for Means Test Deductions" at bounding box center [723, 170] width 9 height 9
checkbox input "true"
click at [713, 220] on label "Use 6 Month Average for Schedule I" at bounding box center [798, 216] width 170 height 17
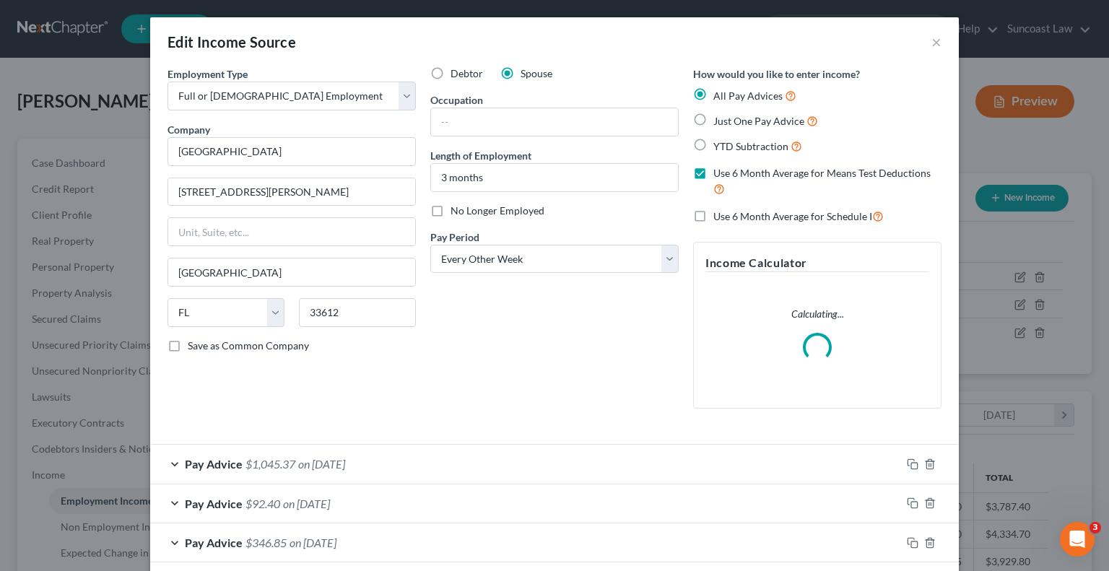
click at [719, 217] on input "Use 6 Month Average for Schedule I" at bounding box center [723, 212] width 9 height 9
checkbox input "true"
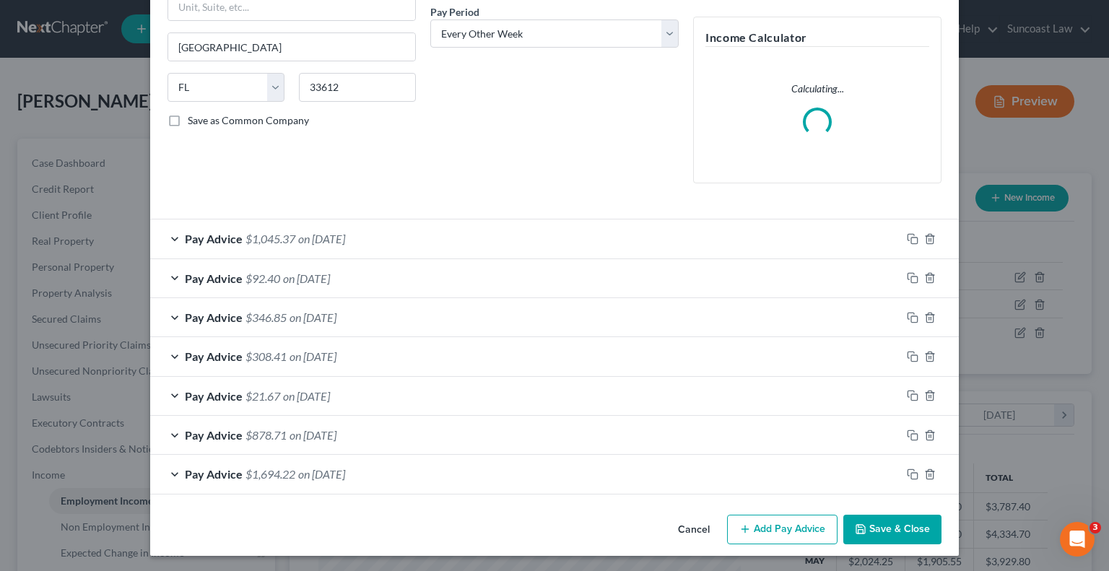
click at [890, 527] on button "Save & Close" at bounding box center [892, 530] width 98 height 30
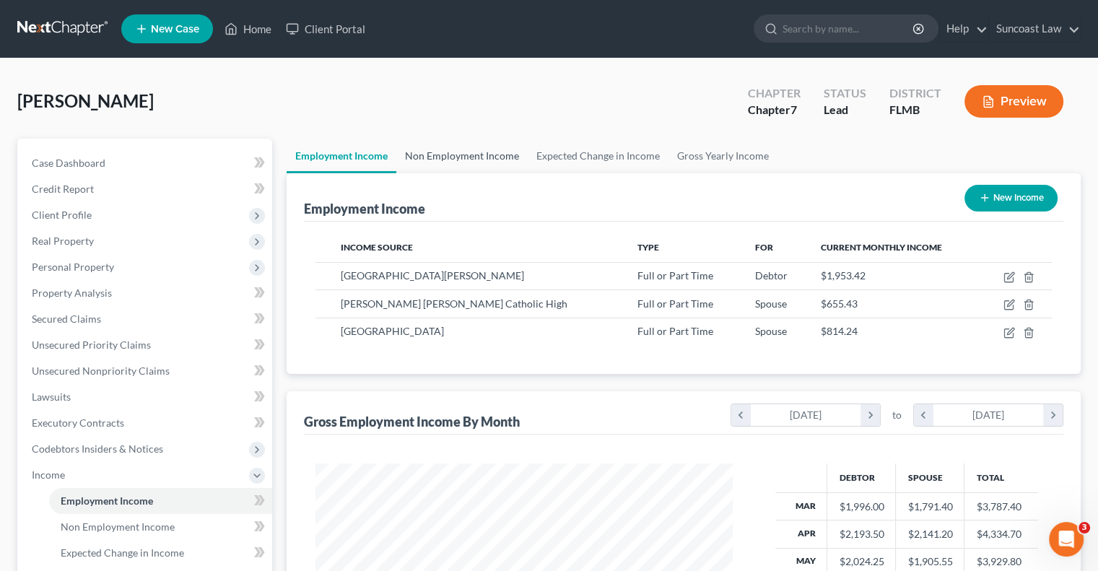
click at [480, 154] on link "Non Employment Income" at bounding box center [461, 156] width 131 height 35
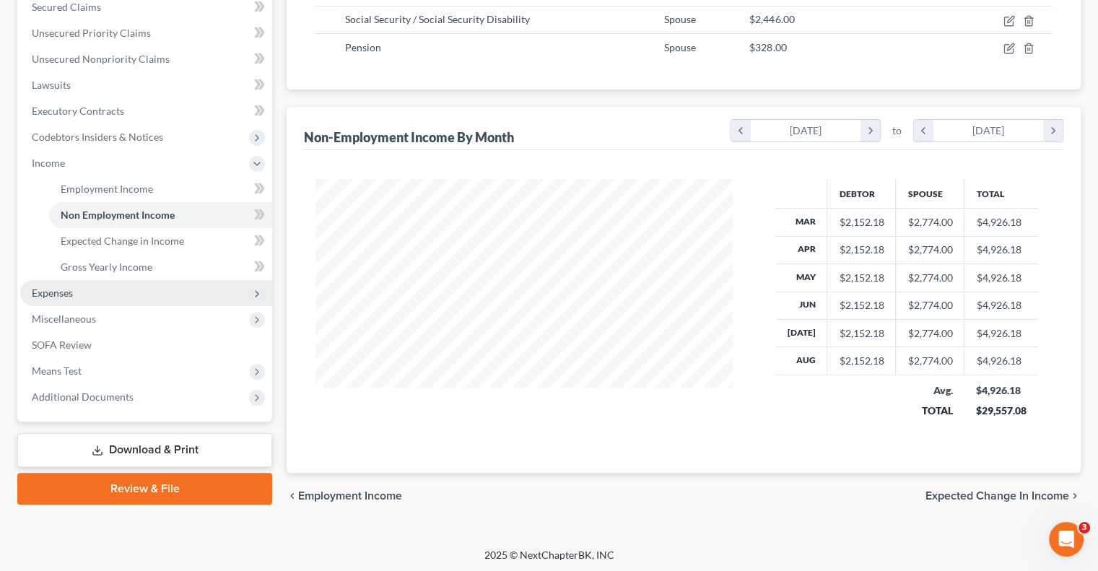
click at [134, 297] on span "Expenses" at bounding box center [146, 293] width 252 height 26
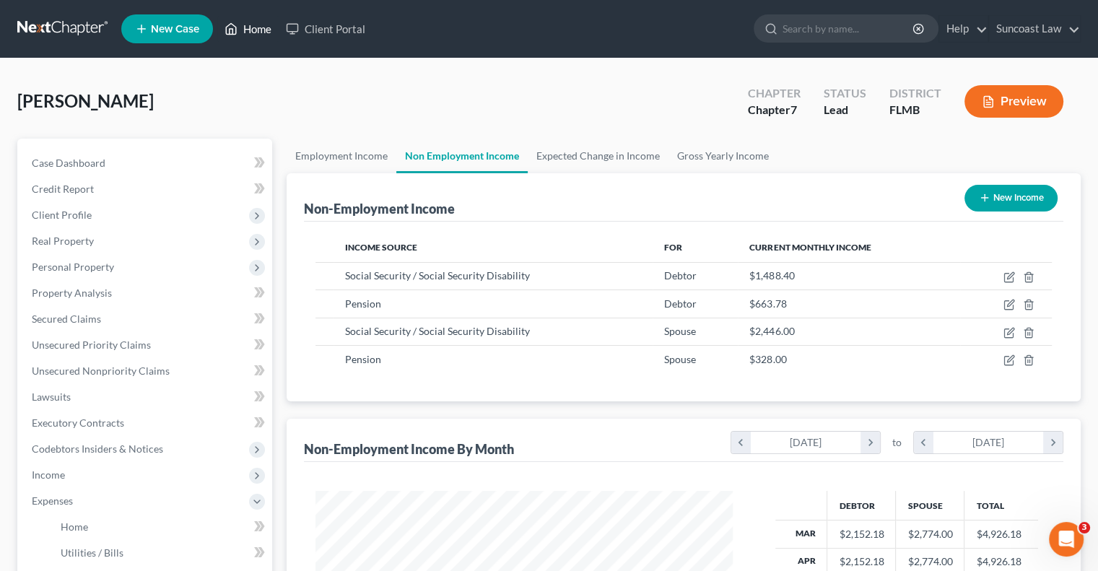
click at [254, 27] on link "Home" at bounding box center [247, 29] width 61 height 26
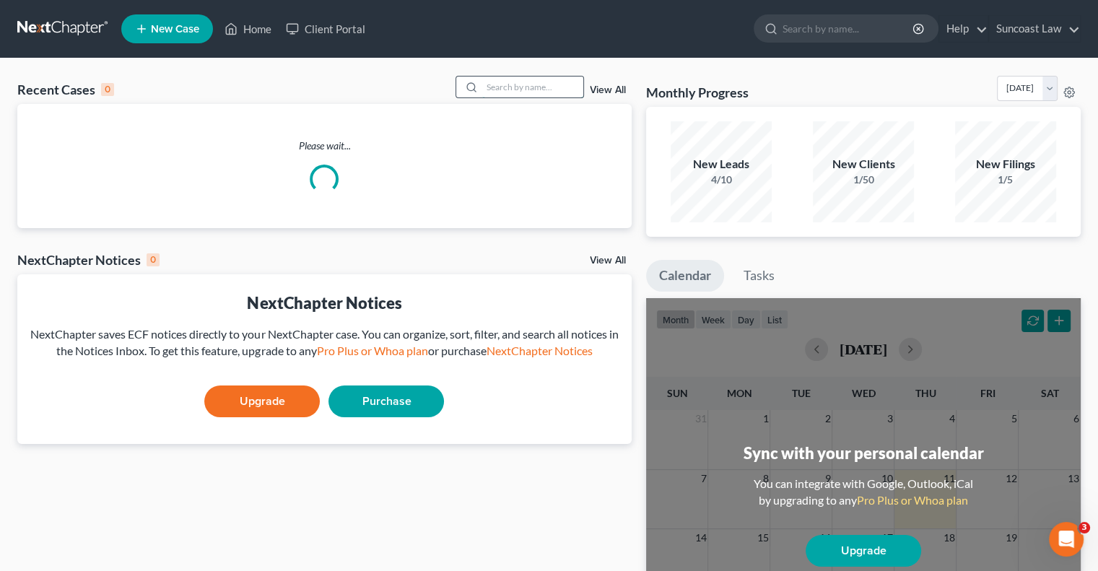
click at [526, 81] on input "search" at bounding box center [532, 87] width 101 height 21
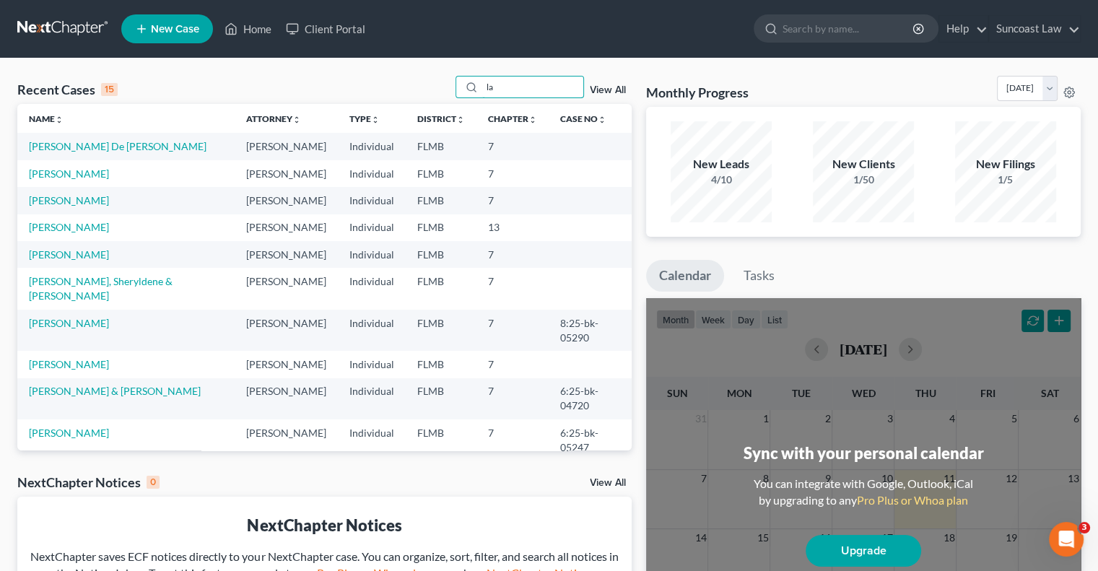
type input "l"
type input "[PERSON_NAME]"
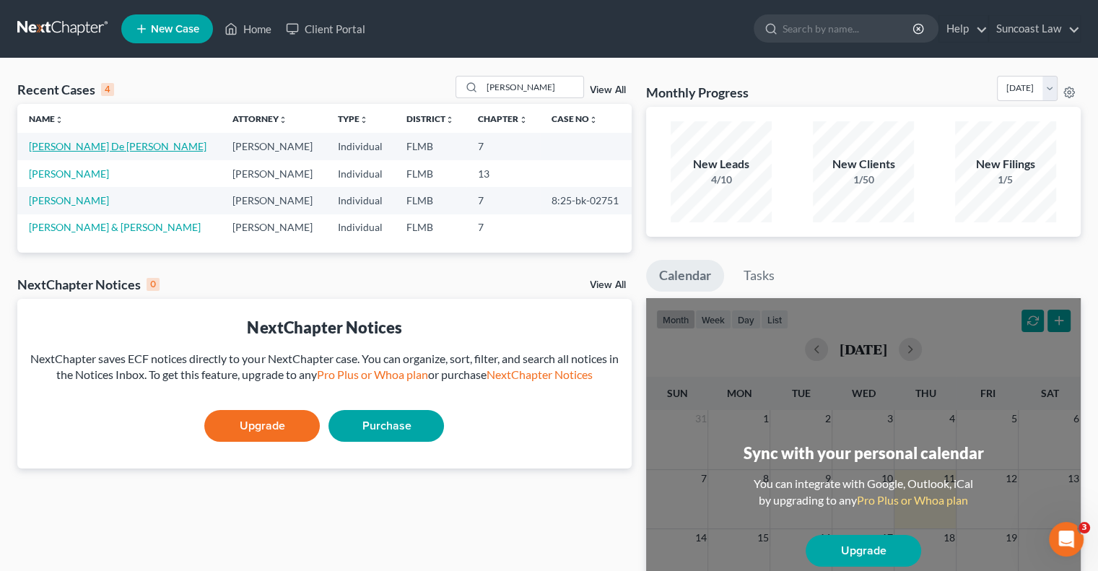
click at [110, 148] on link "[PERSON_NAME] De [PERSON_NAME]" at bounding box center [118, 146] width 178 height 12
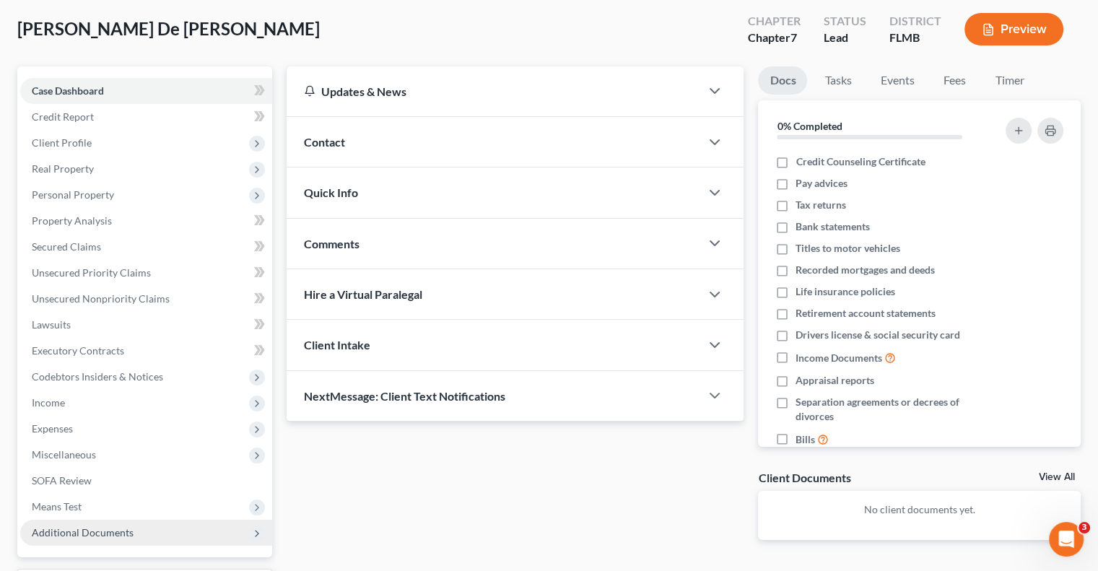
scroll to position [144, 0]
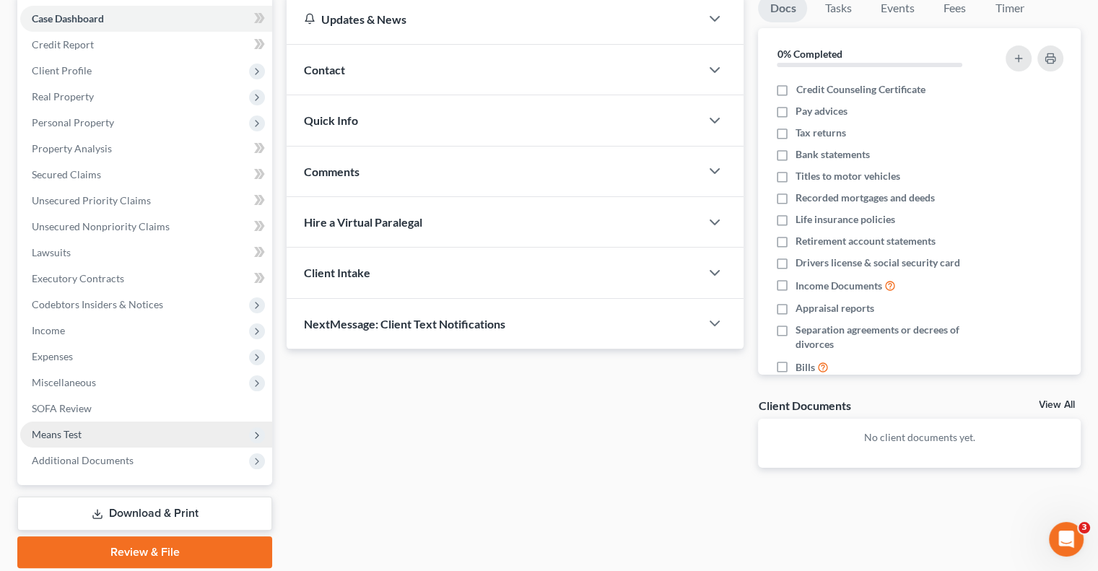
click at [74, 437] on span "Means Test" at bounding box center [57, 434] width 50 height 12
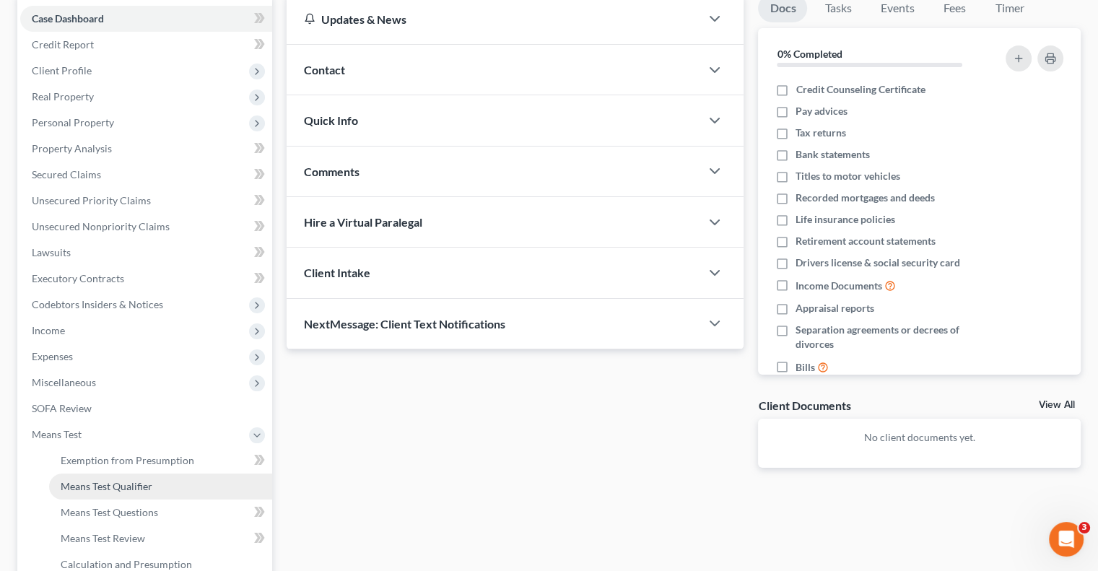
click at [136, 496] on link "Means Test Qualifier" at bounding box center [160, 487] width 223 height 26
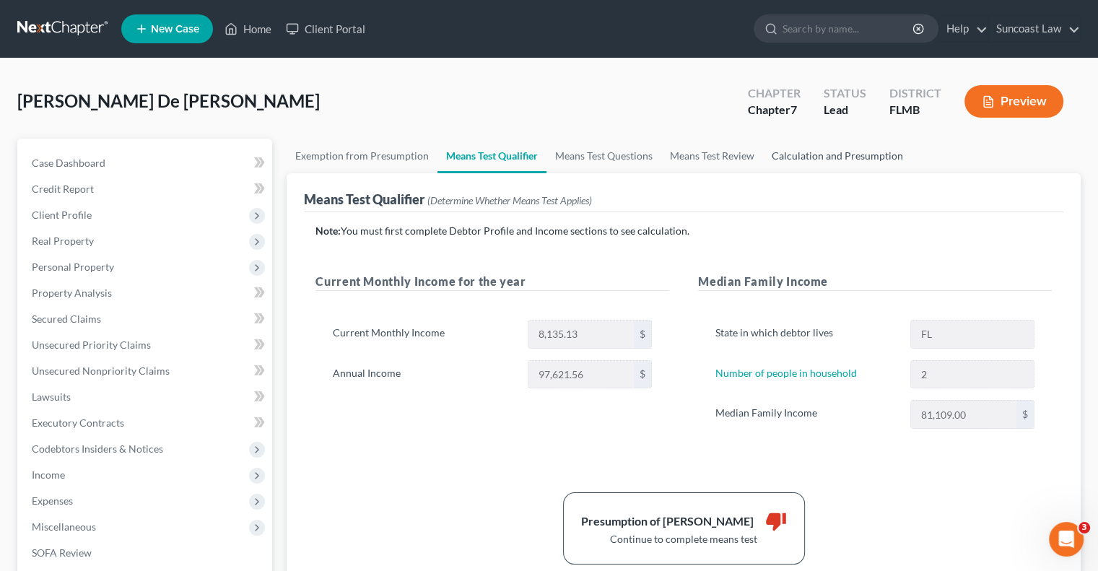
click at [865, 155] on link "Calculation and Presumption" at bounding box center [837, 156] width 149 height 35
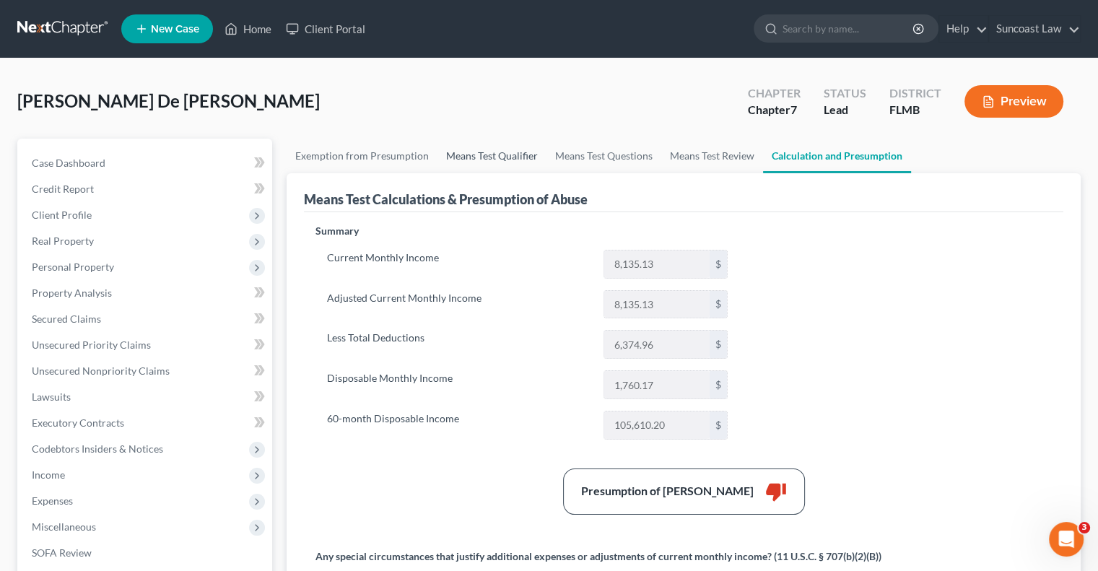
click at [503, 155] on link "Means Test Qualifier" at bounding box center [492, 156] width 109 height 35
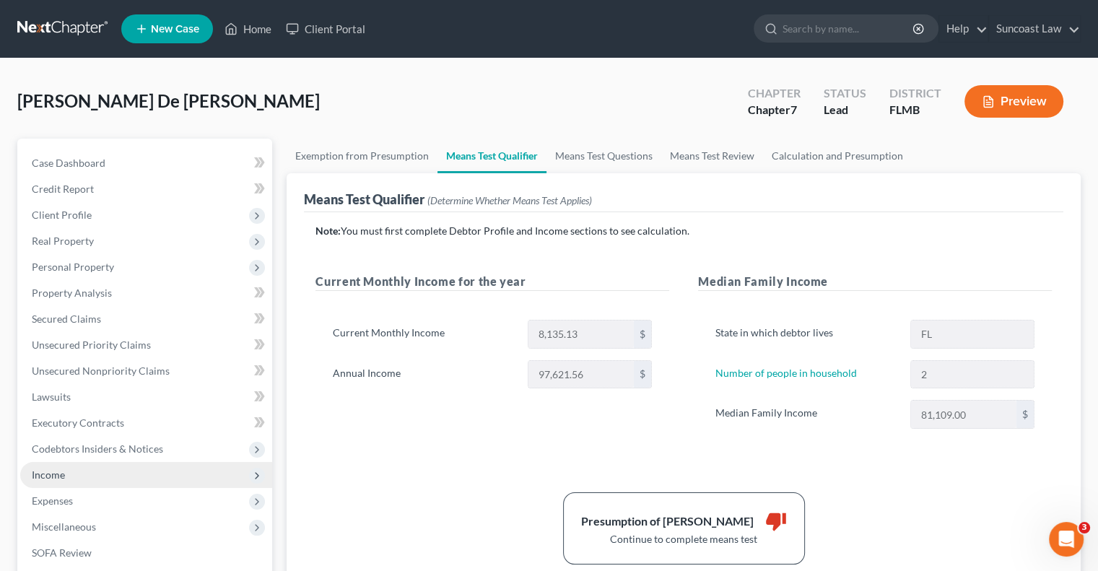
click at [103, 471] on span "Income" at bounding box center [146, 475] width 252 height 26
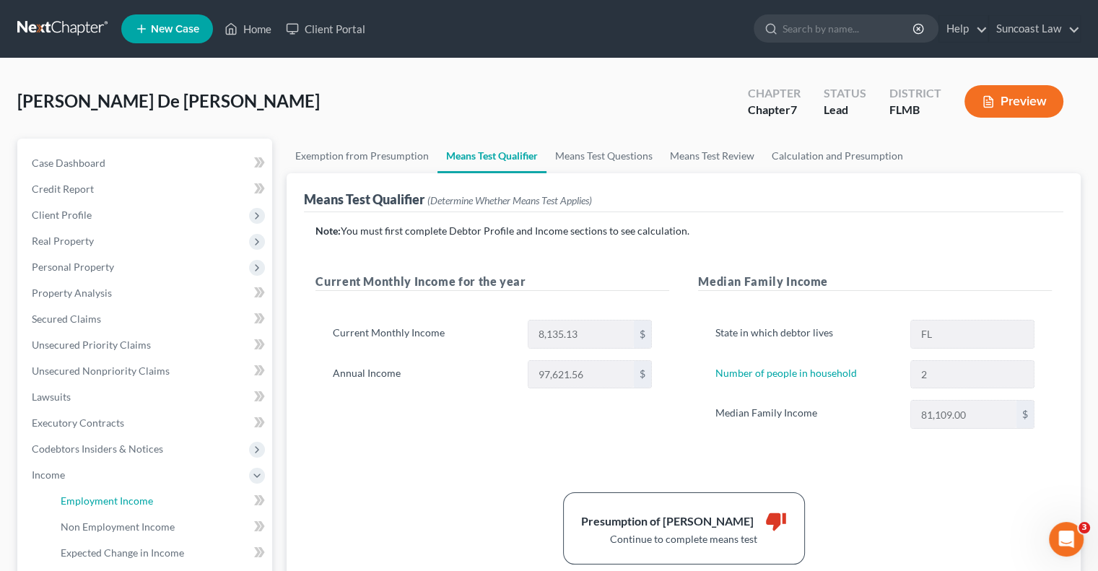
drag, startPoint x: 129, startPoint y: 504, endPoint x: 256, endPoint y: 522, distance: 128.4
click at [130, 503] on span "Employment Income" at bounding box center [107, 501] width 92 height 12
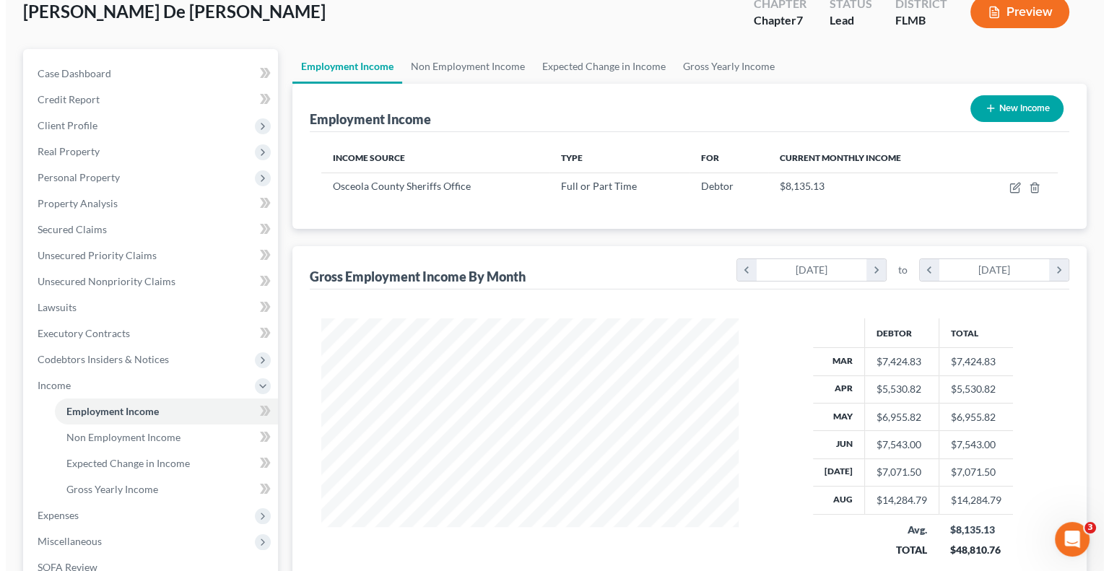
scroll to position [72, 0]
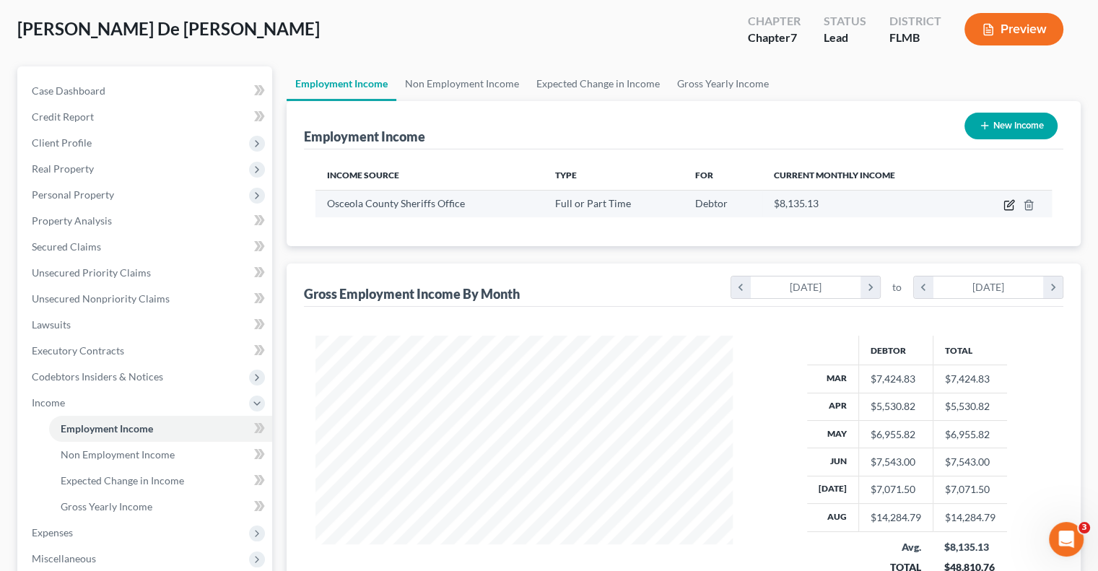
click at [1009, 203] on icon "button" at bounding box center [1010, 203] width 6 height 6
select select "0"
select select "9"
select select "2"
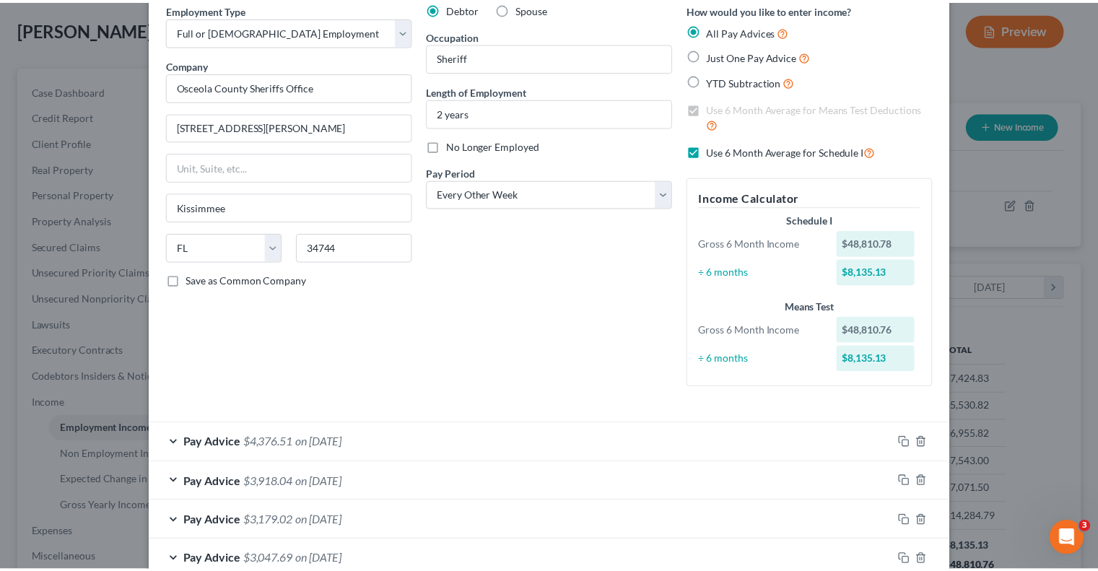
scroll to position [0, 0]
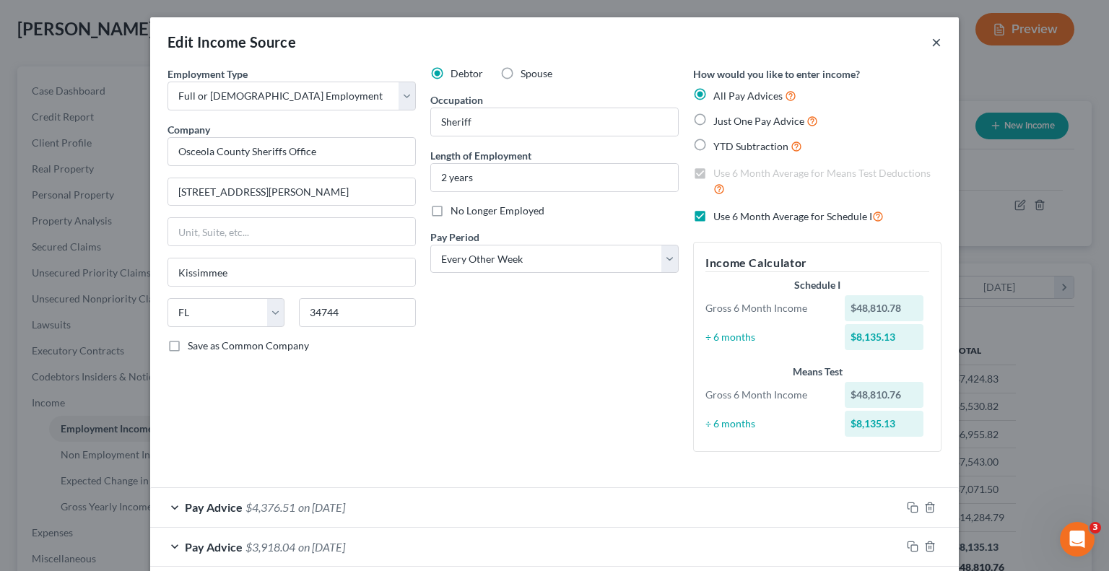
click at [931, 40] on button "×" at bounding box center [936, 41] width 10 height 17
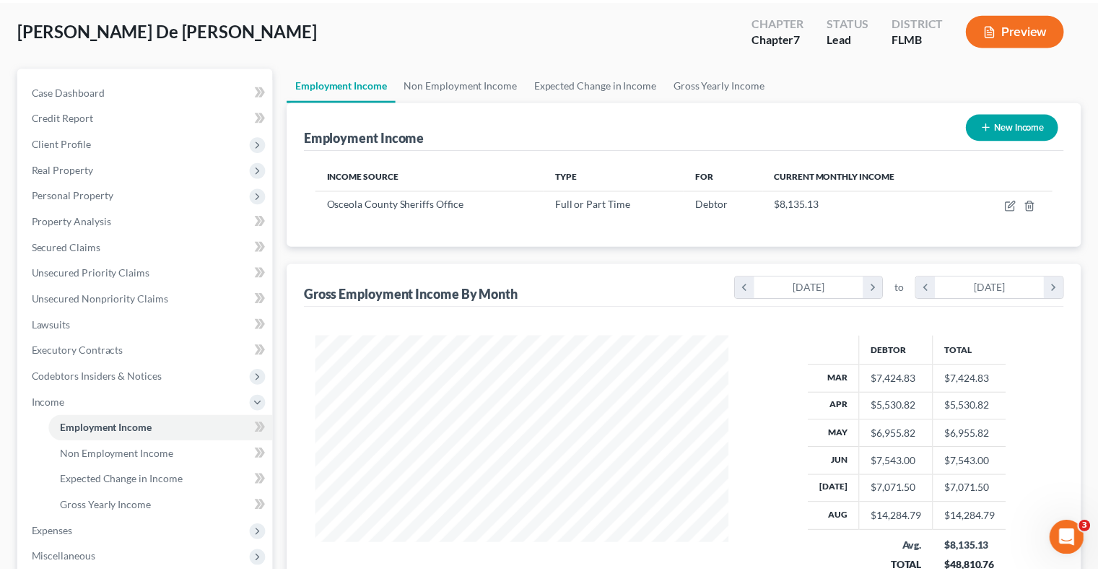
scroll to position [721786, 721597]
